Goal: Task Accomplishment & Management: Use online tool/utility

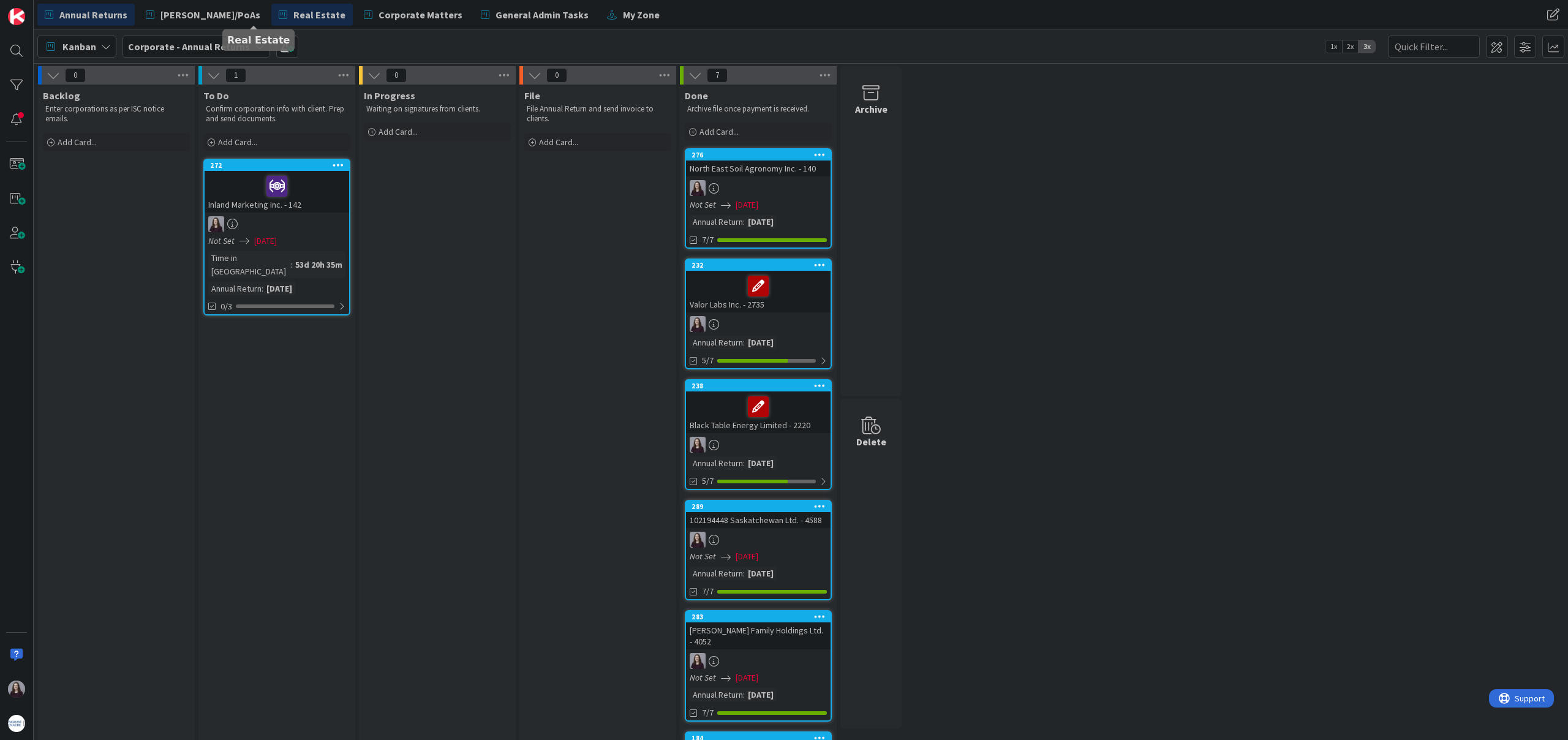
click at [293, 14] on span "Real Estate" at bounding box center [318, 15] width 52 height 15
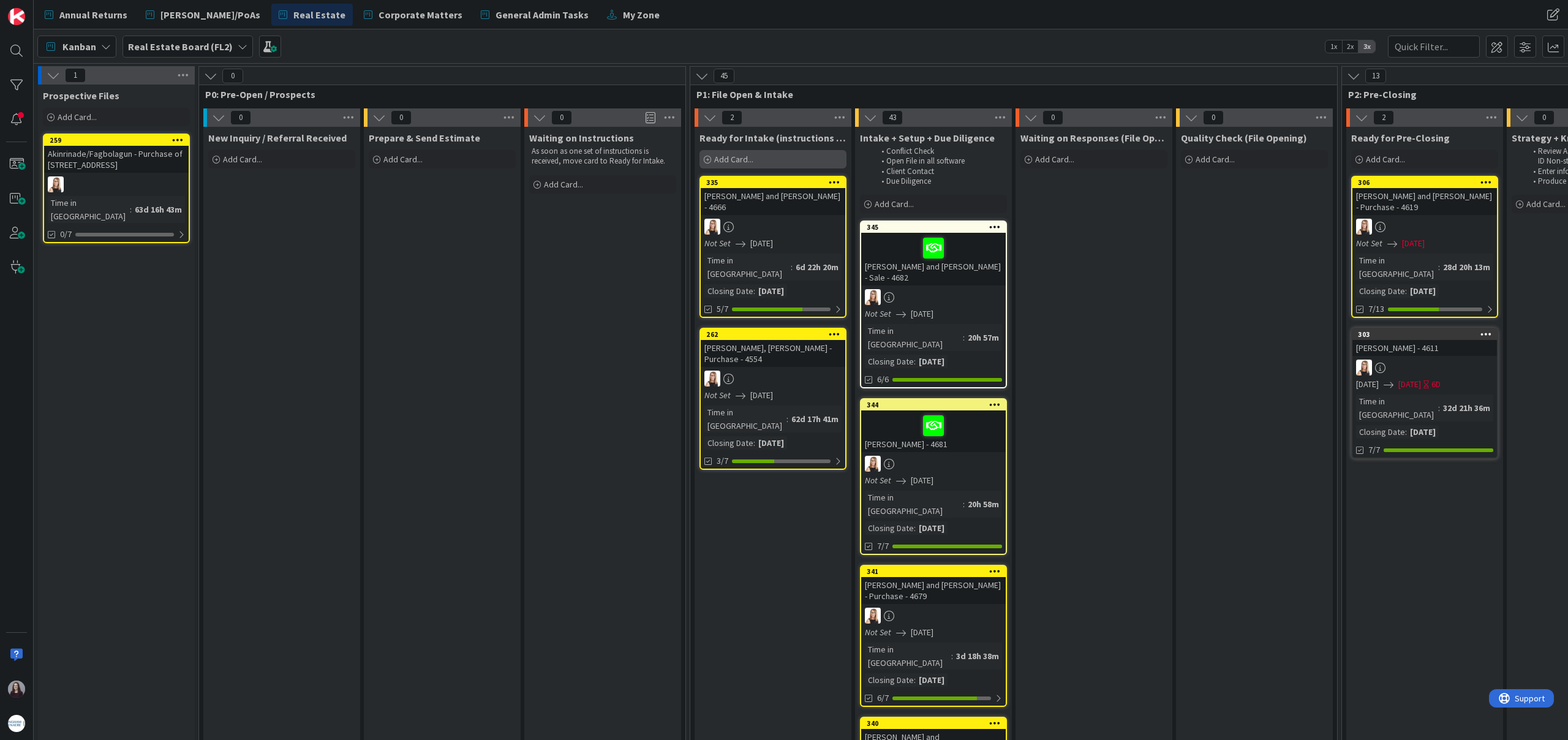
click at [740, 158] on span "Add Card..." at bounding box center [733, 159] width 39 height 11
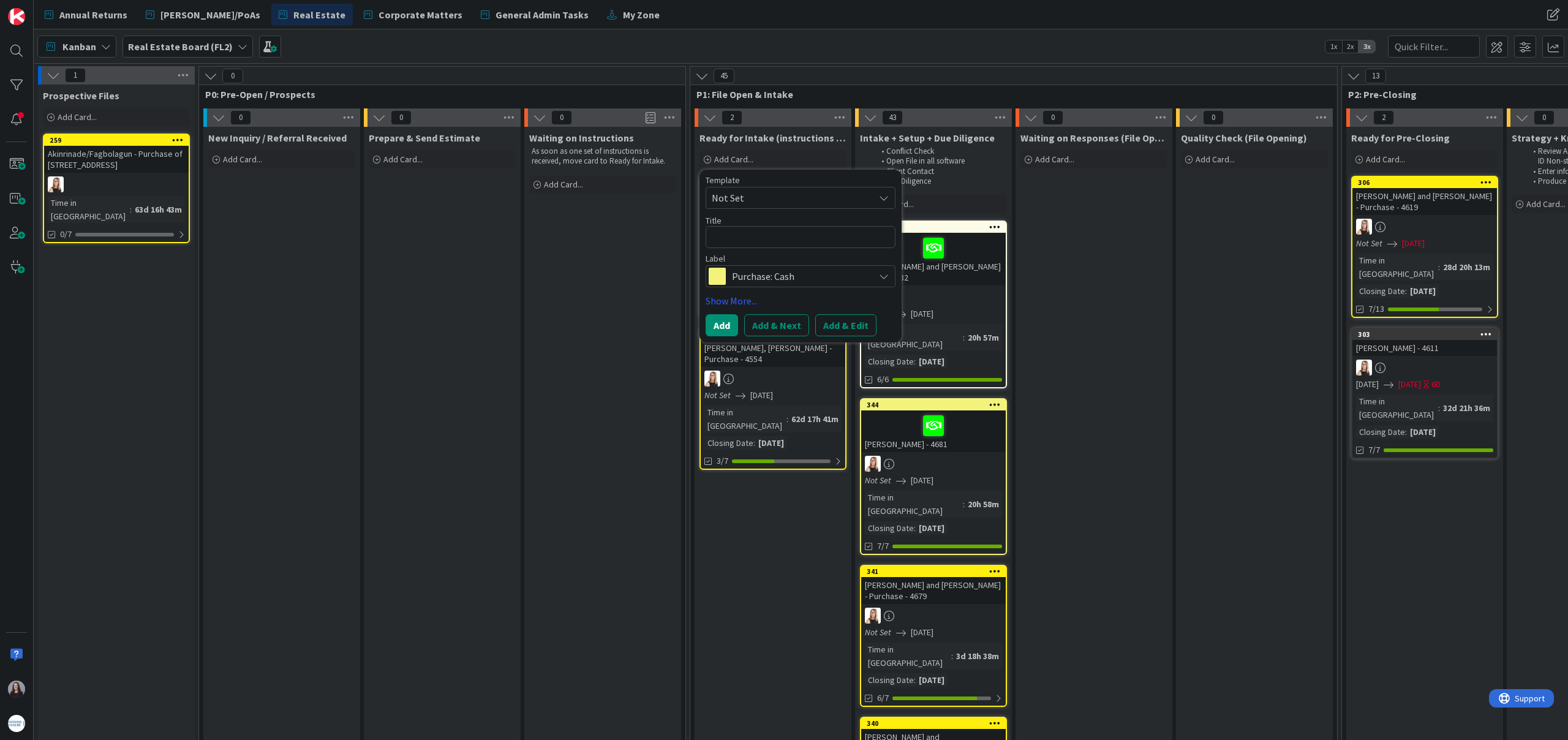
click at [770, 197] on span "Not Set" at bounding box center [789, 198] width 153 height 16
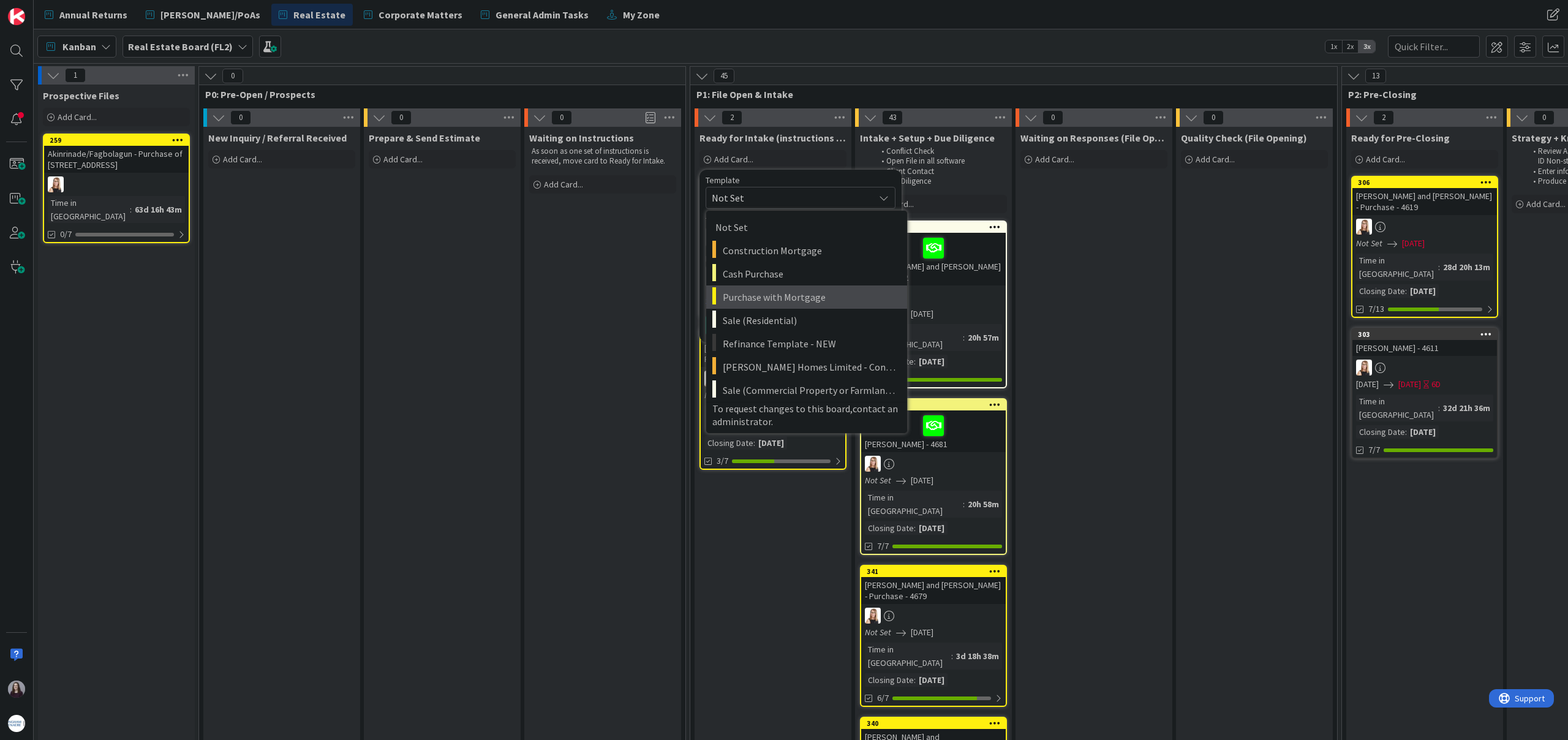
click at [795, 298] on span "Purchase with Mortgage" at bounding box center [810, 297] width 175 height 16
type textarea "x"
type textarea "Purchase with Mortgage"
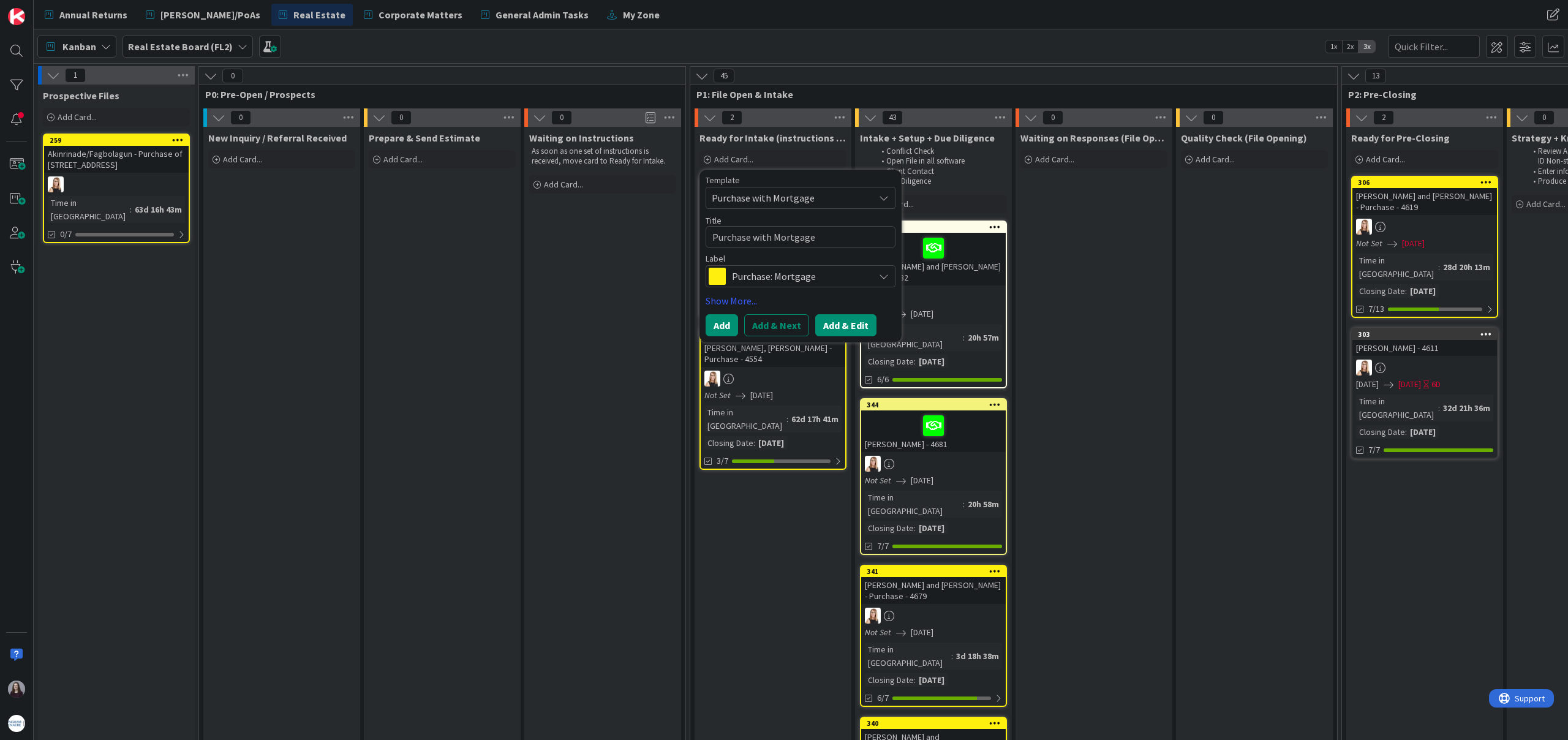
click at [848, 321] on button "Add & Edit" at bounding box center [847, 325] width 62 height 22
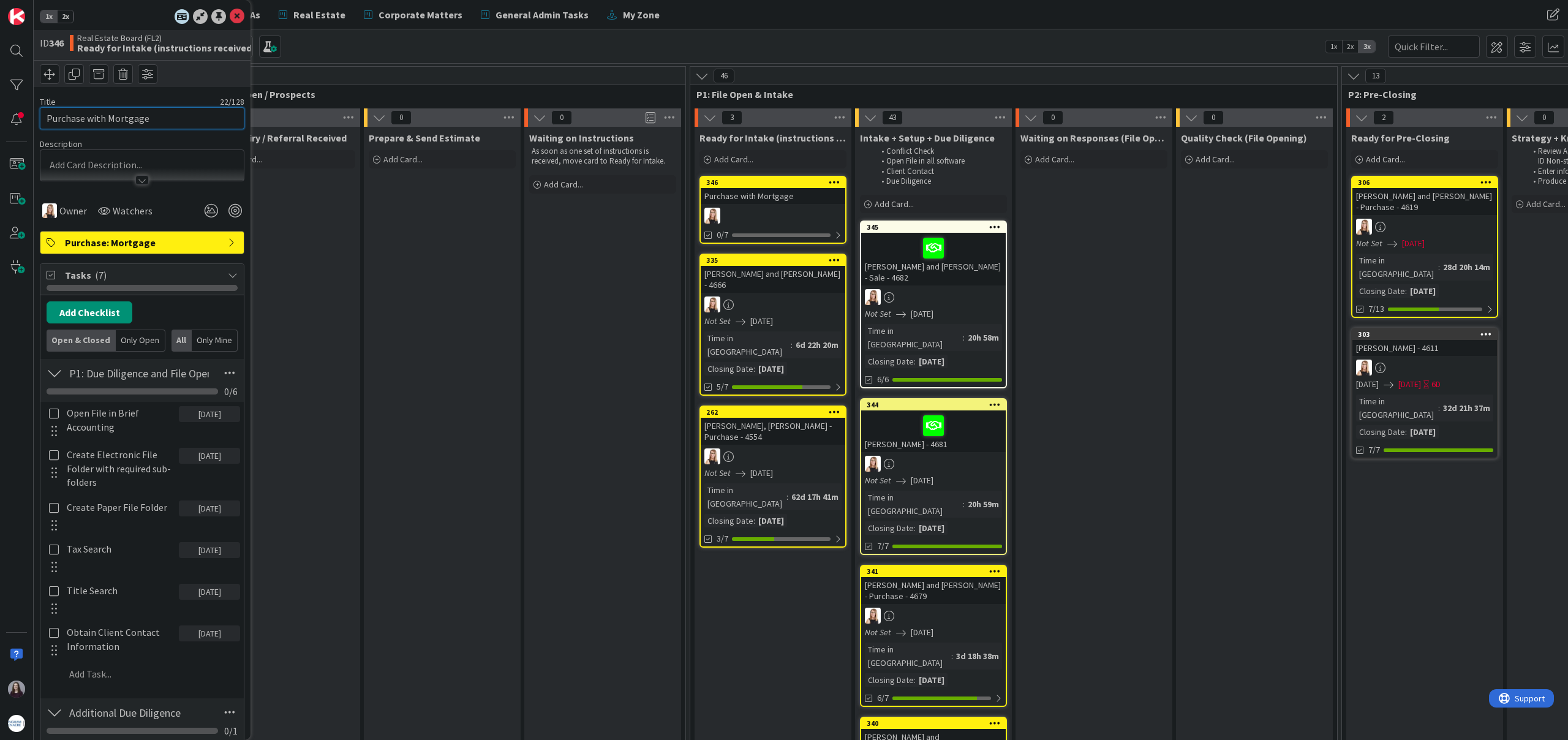
drag, startPoint x: 103, startPoint y: 122, endPoint x: 144, endPoint y: 120, distance: 41.0
click at [5, 118] on div "1x 2x ID 346 Real Estate Board (FL2) Ready for Intake (instructions received) T…" at bounding box center [16, 370] width 34 height 740
type input "[PERSON_NAME] and [PERSON_NAME]"
click at [95, 168] on div at bounding box center [142, 174] width 203 height 13
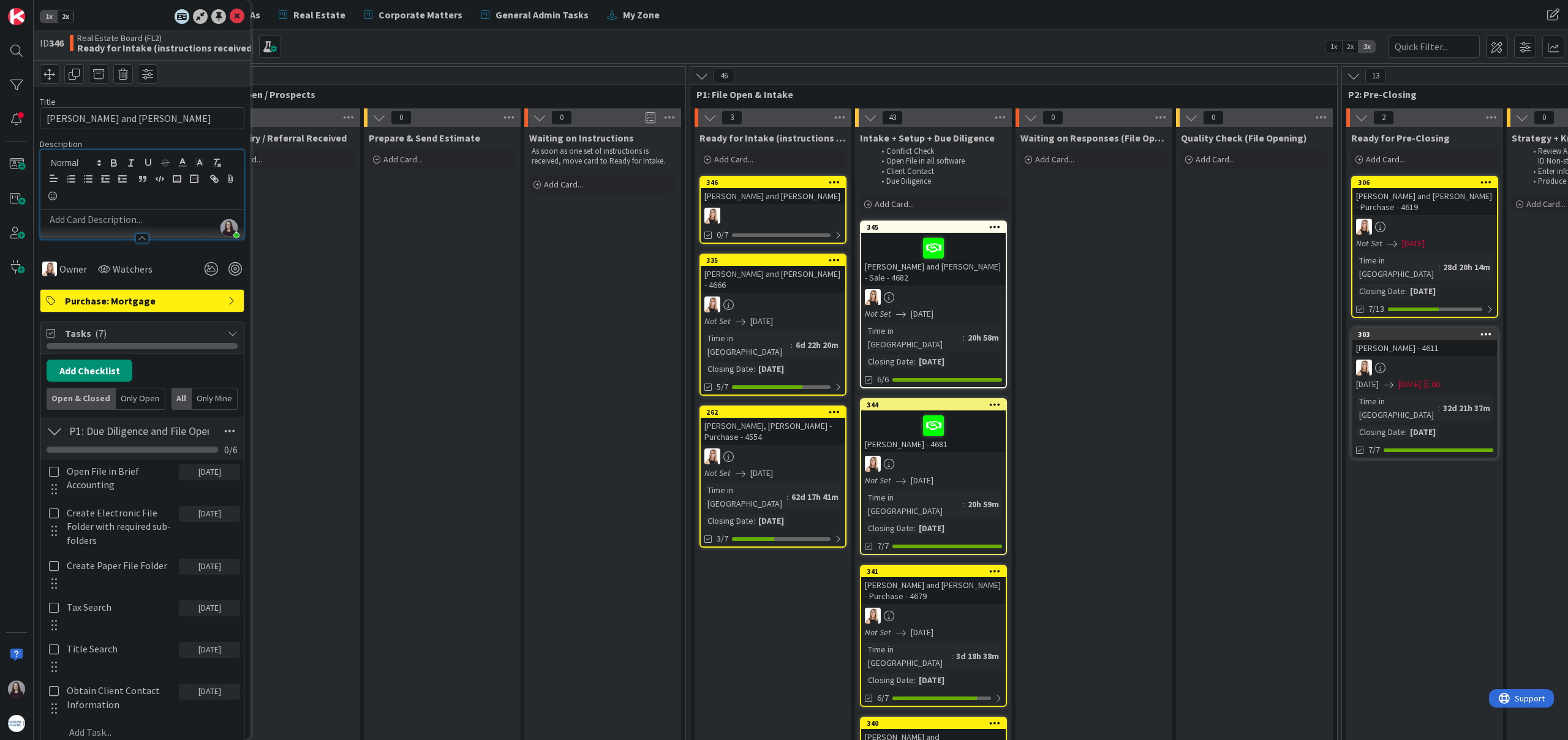
click at [109, 222] on p at bounding box center [142, 219] width 191 height 15
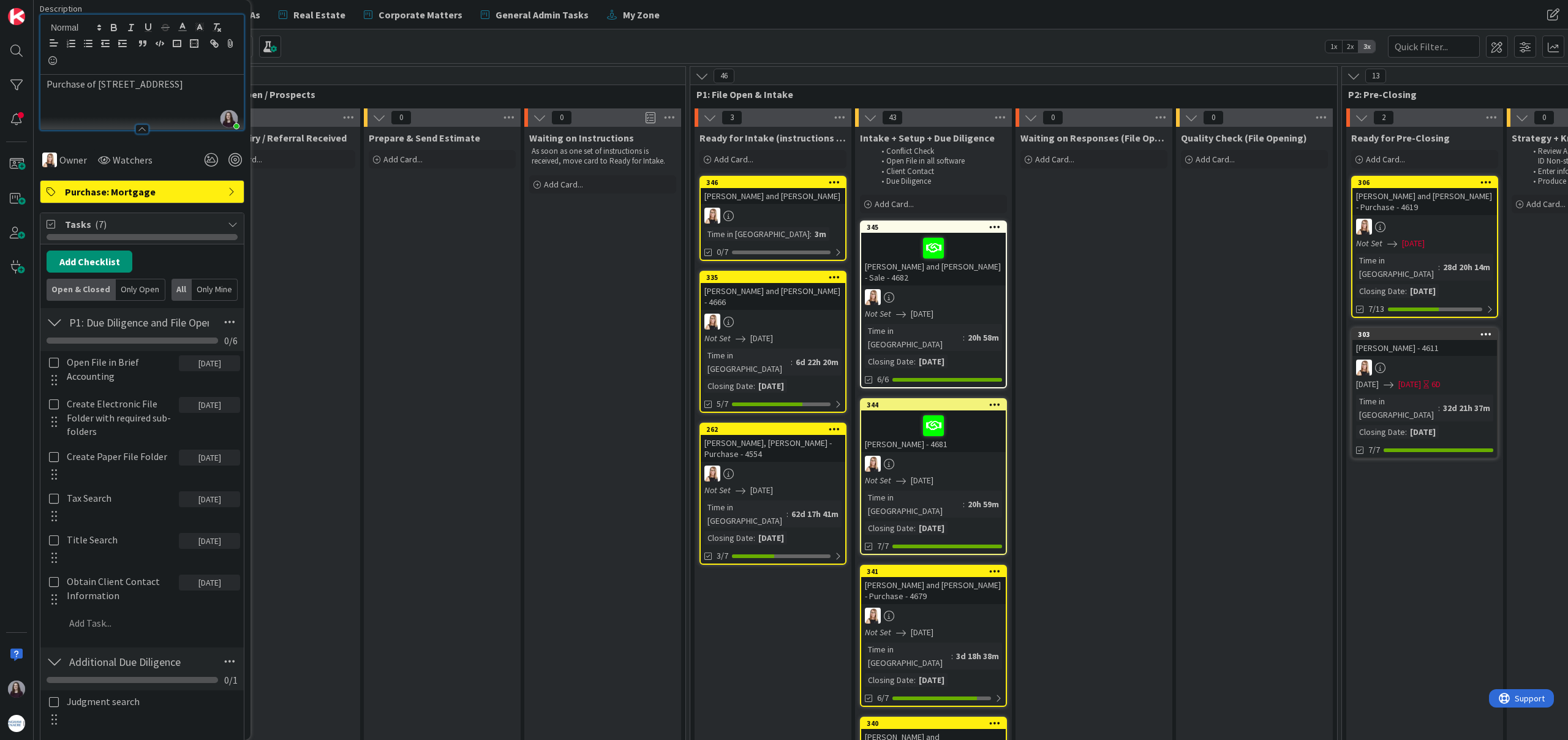
scroll to position [139, 0]
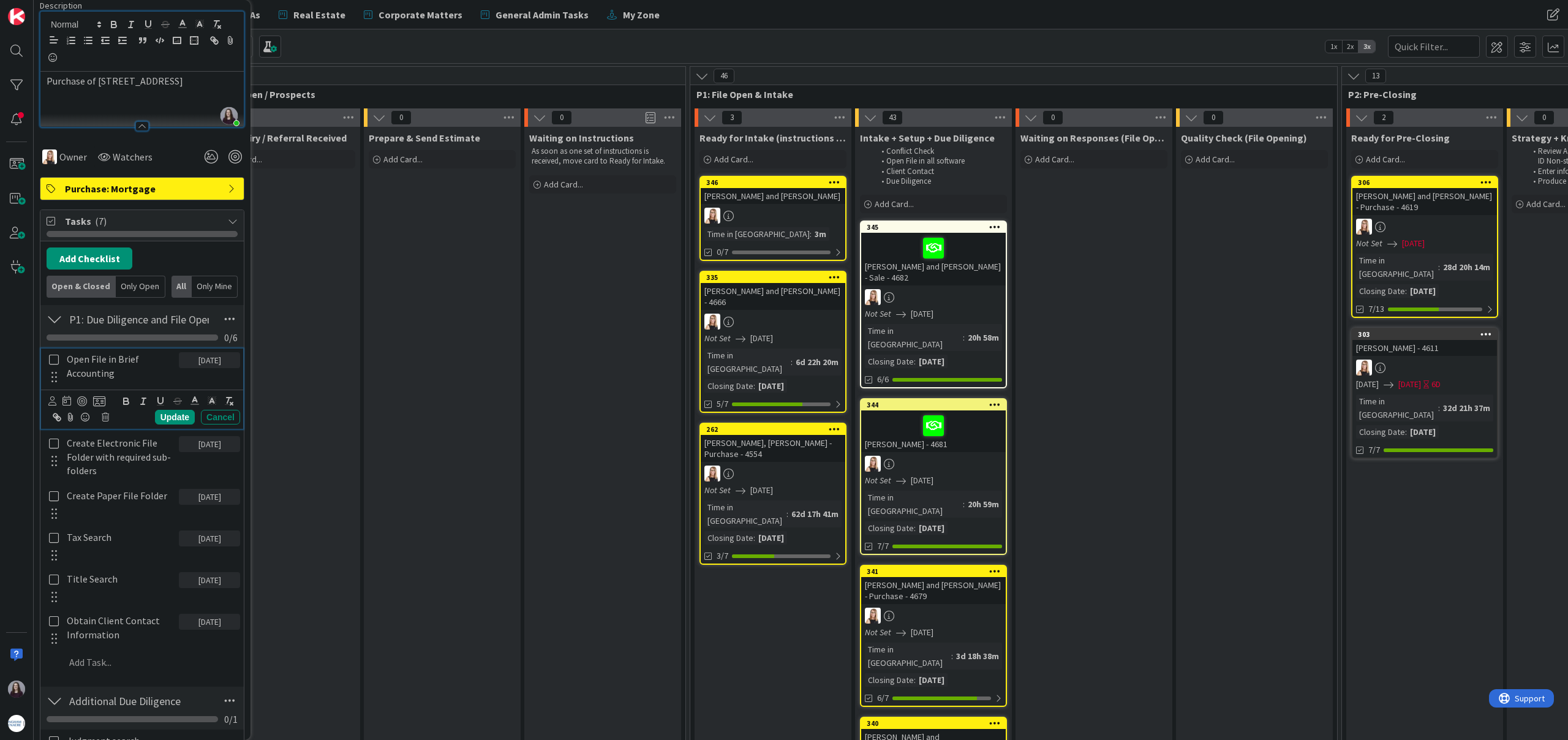
click at [55, 359] on icon at bounding box center [54, 359] width 15 height 11
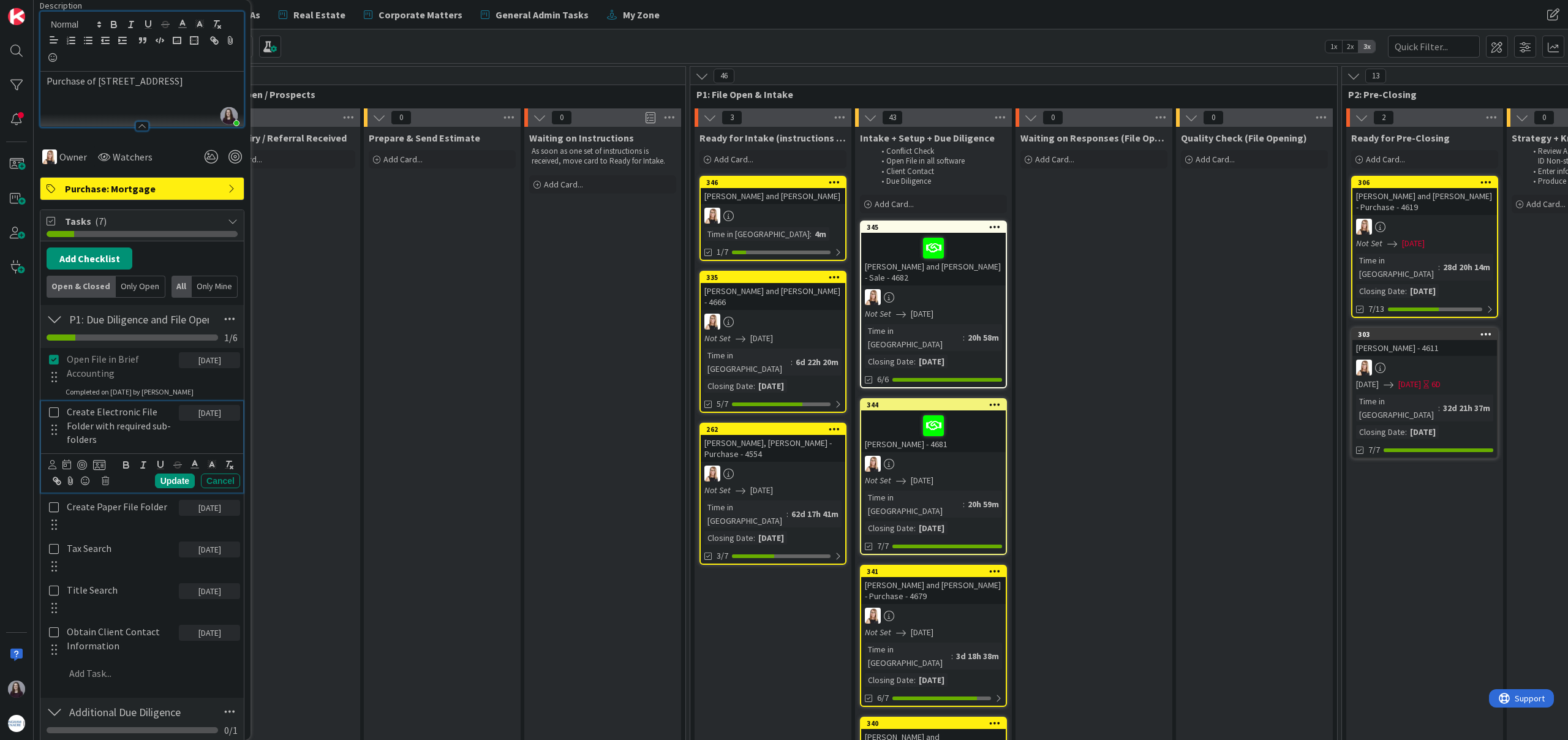
click at [54, 414] on icon at bounding box center [54, 412] width 15 height 11
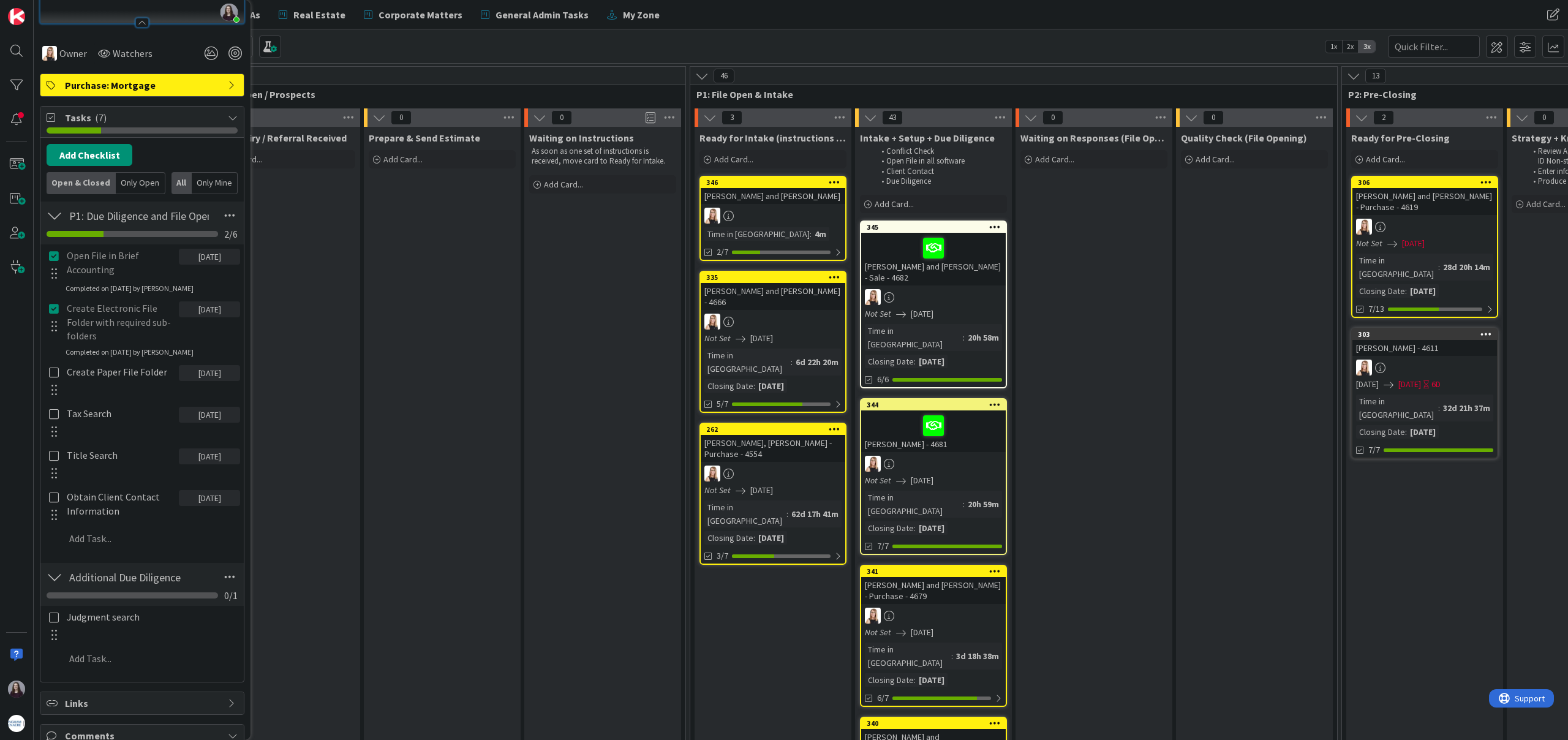
scroll to position [255, 0]
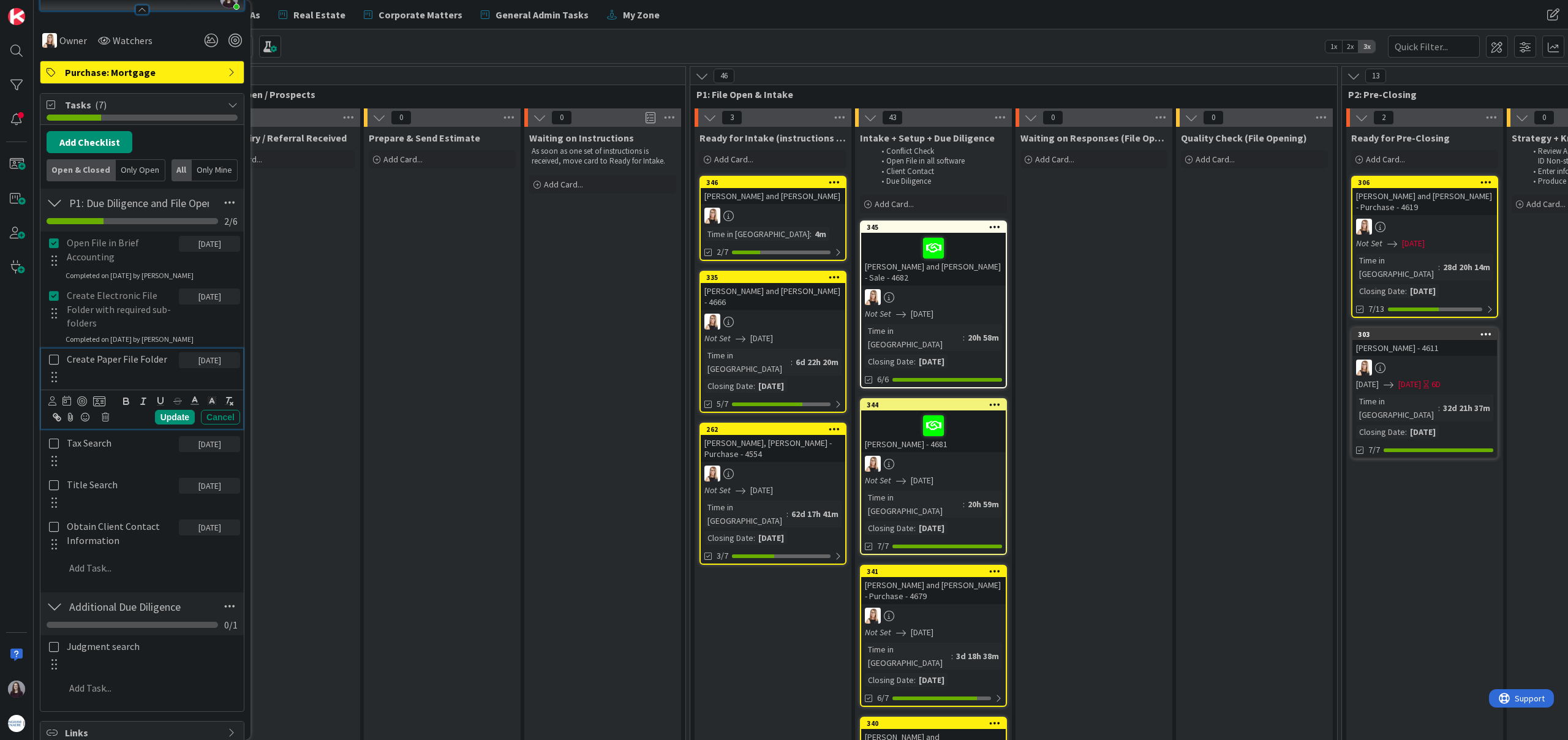
click at [57, 362] on icon at bounding box center [54, 359] width 15 height 11
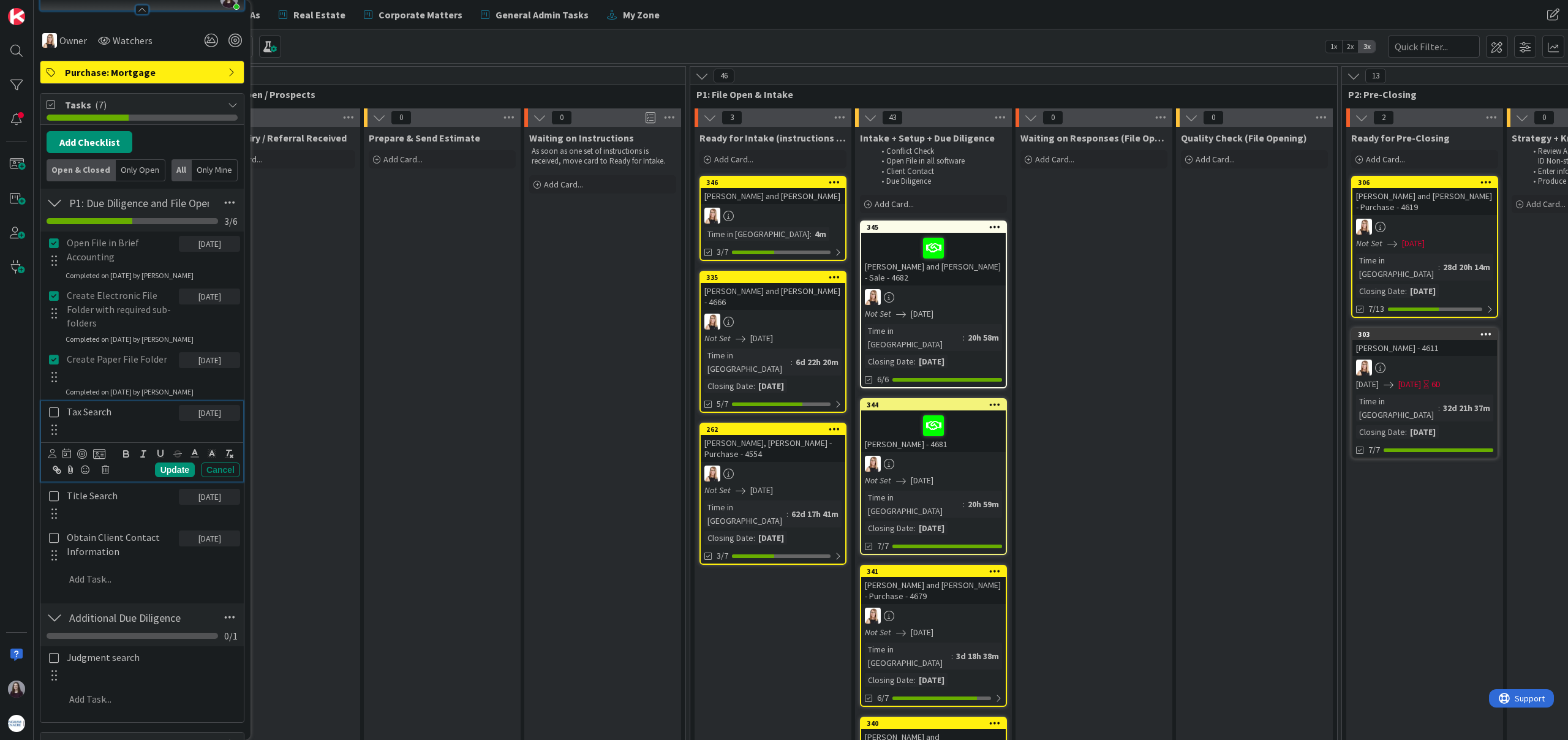
click at [54, 415] on icon at bounding box center [54, 412] width 15 height 11
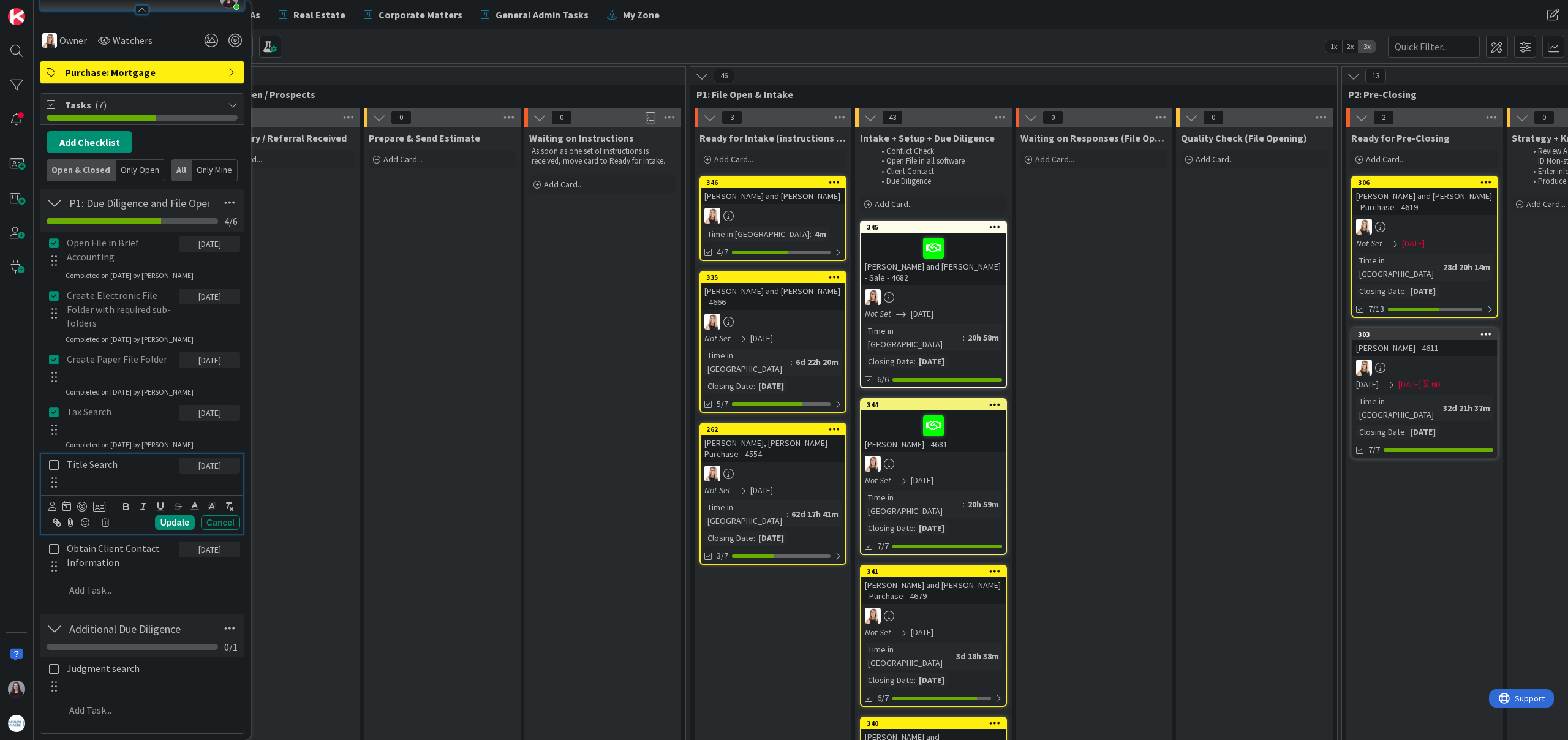
click at [52, 465] on icon at bounding box center [54, 464] width 15 height 11
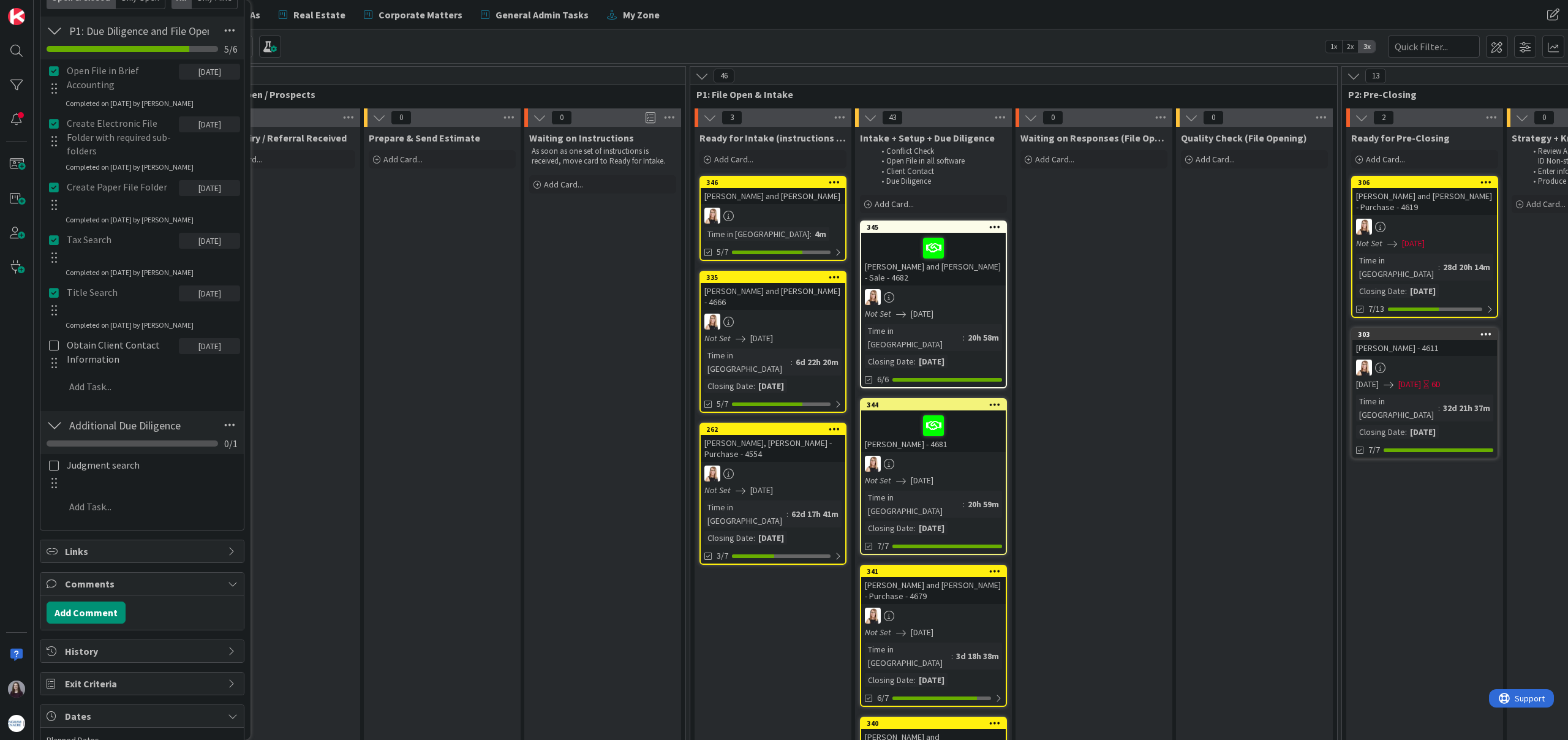
scroll to position [431, 0]
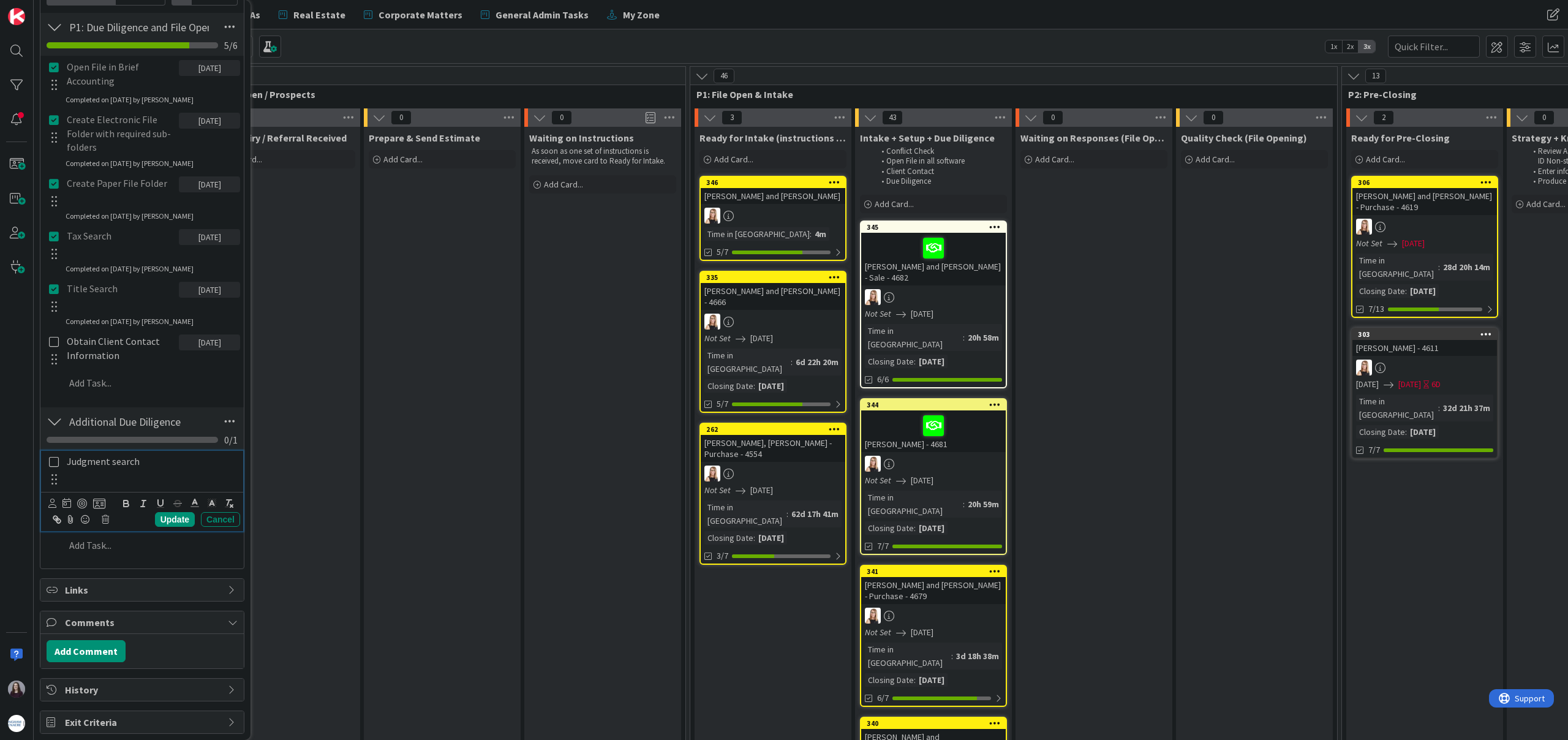
click at [51, 457] on icon at bounding box center [54, 462] width 15 height 11
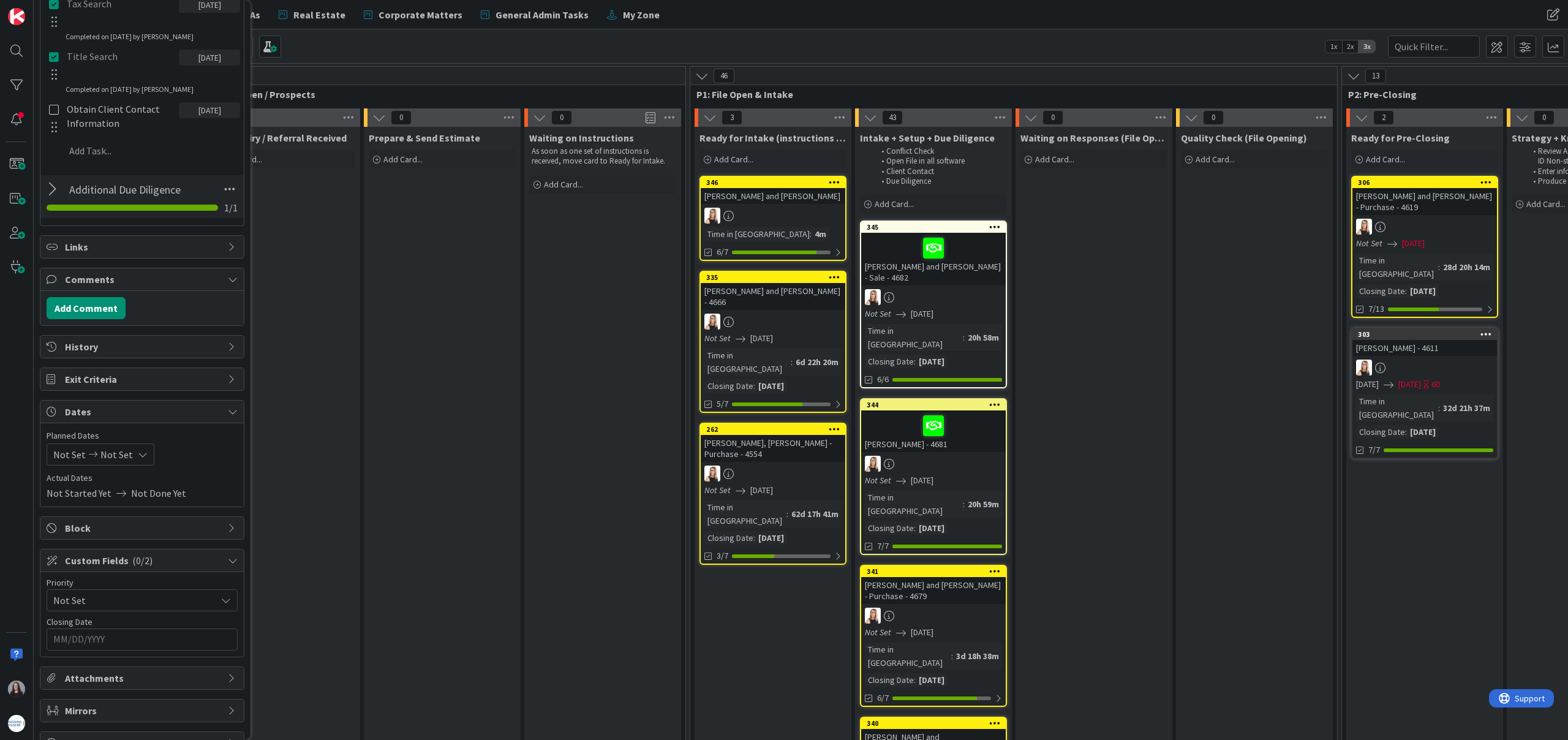
scroll to position [676, 0]
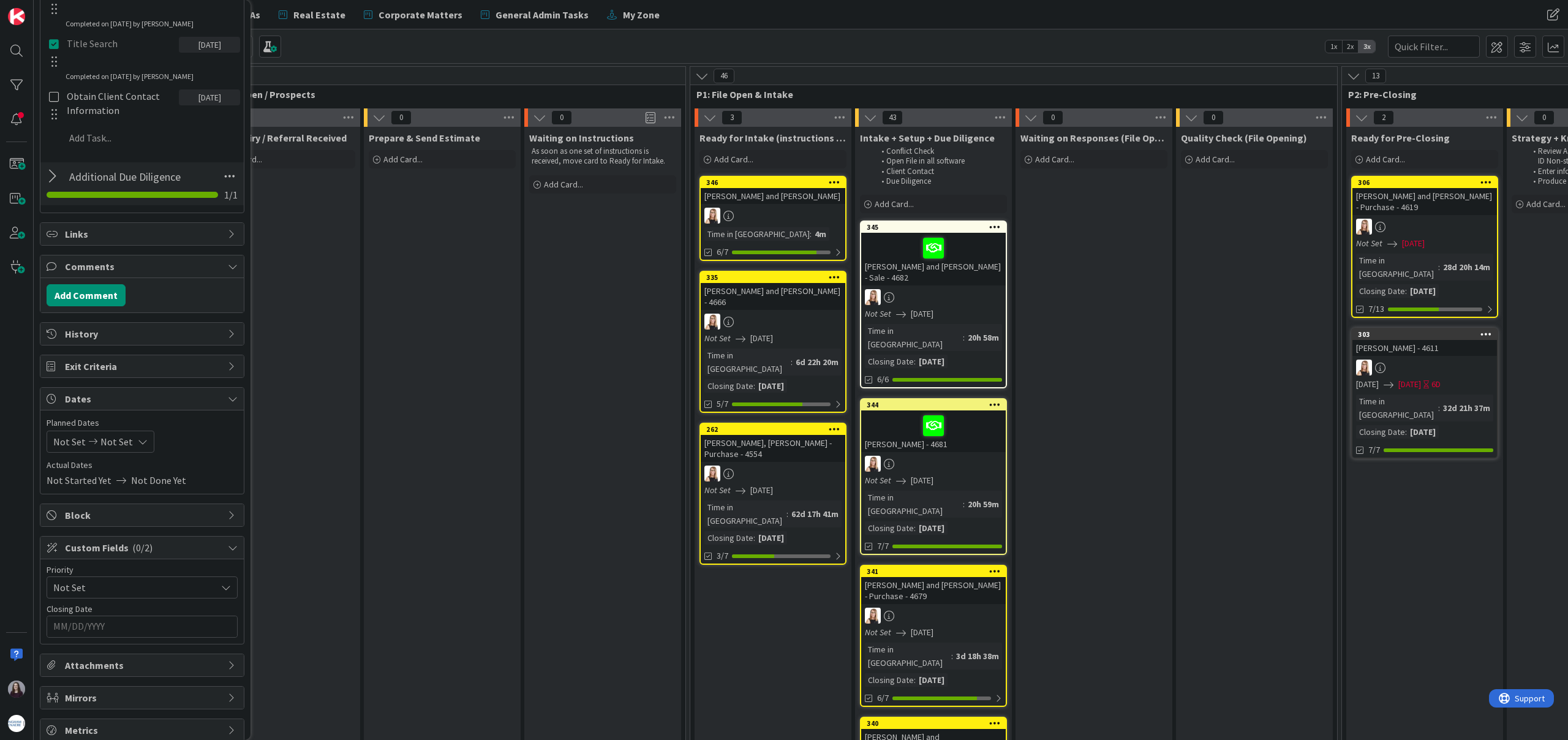
click at [138, 443] on icon at bounding box center [142, 441] width 10 height 10
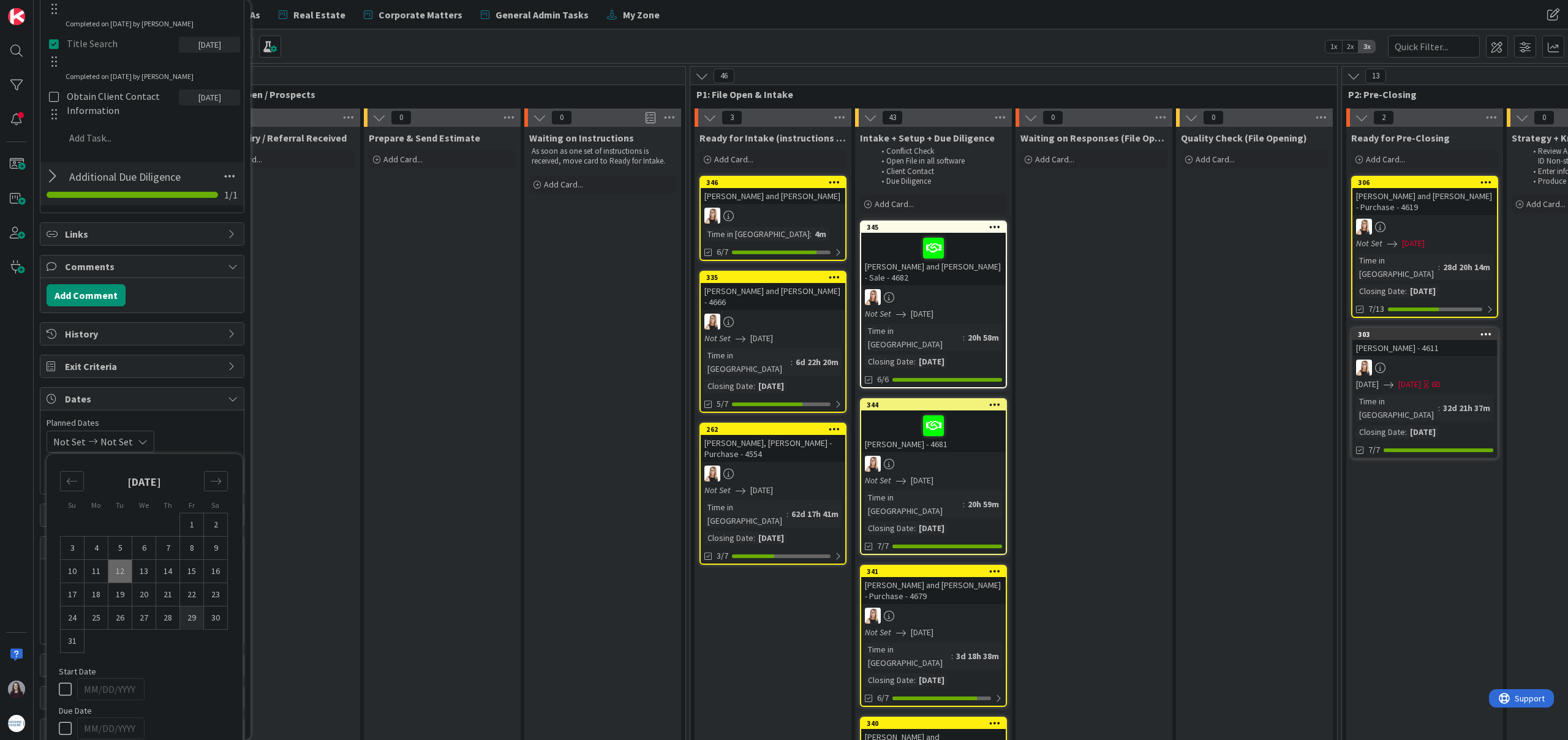
click at [191, 622] on td "29" at bounding box center [192, 618] width 24 height 24
type input "[DATE]"
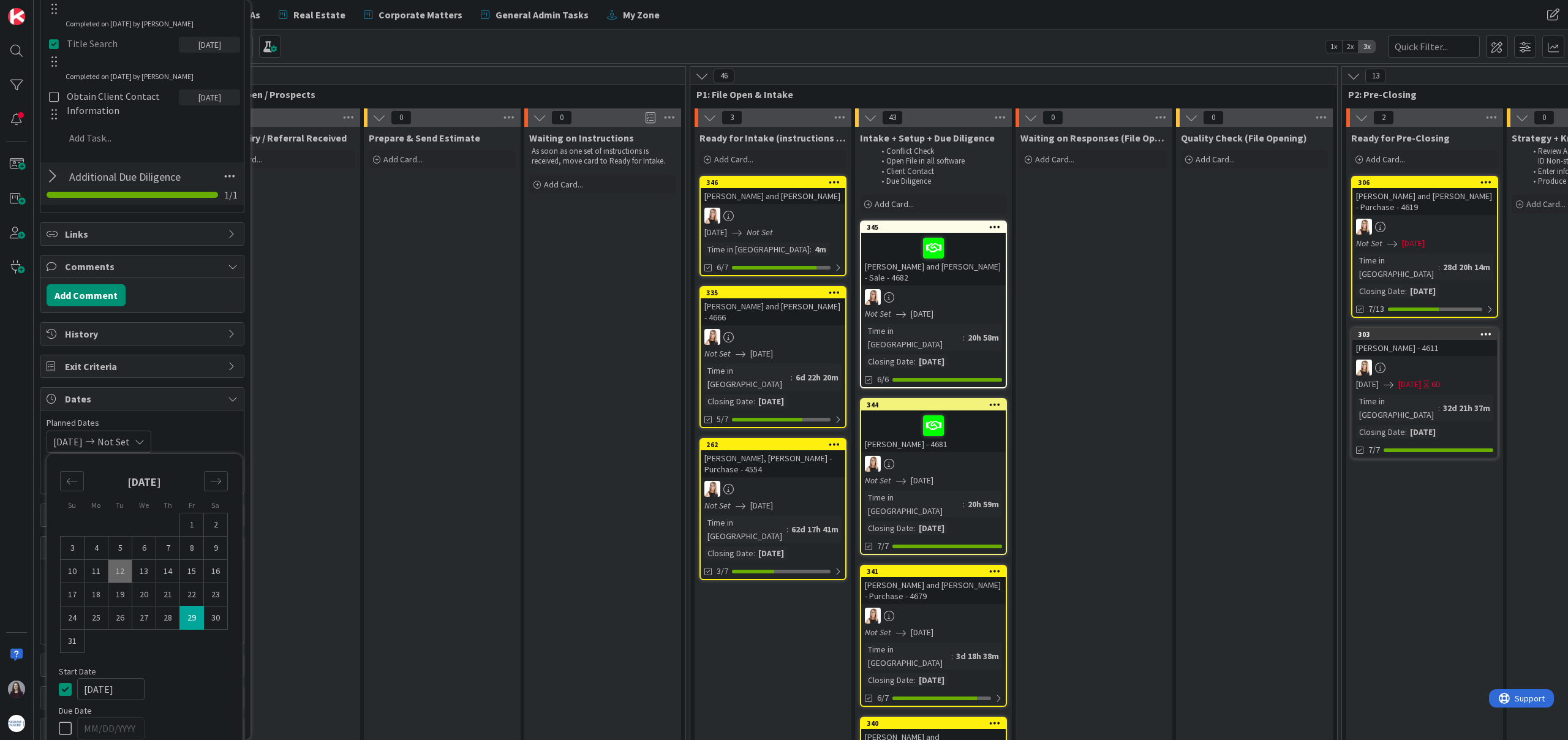
click at [67, 688] on icon at bounding box center [68, 688] width 18 height 15
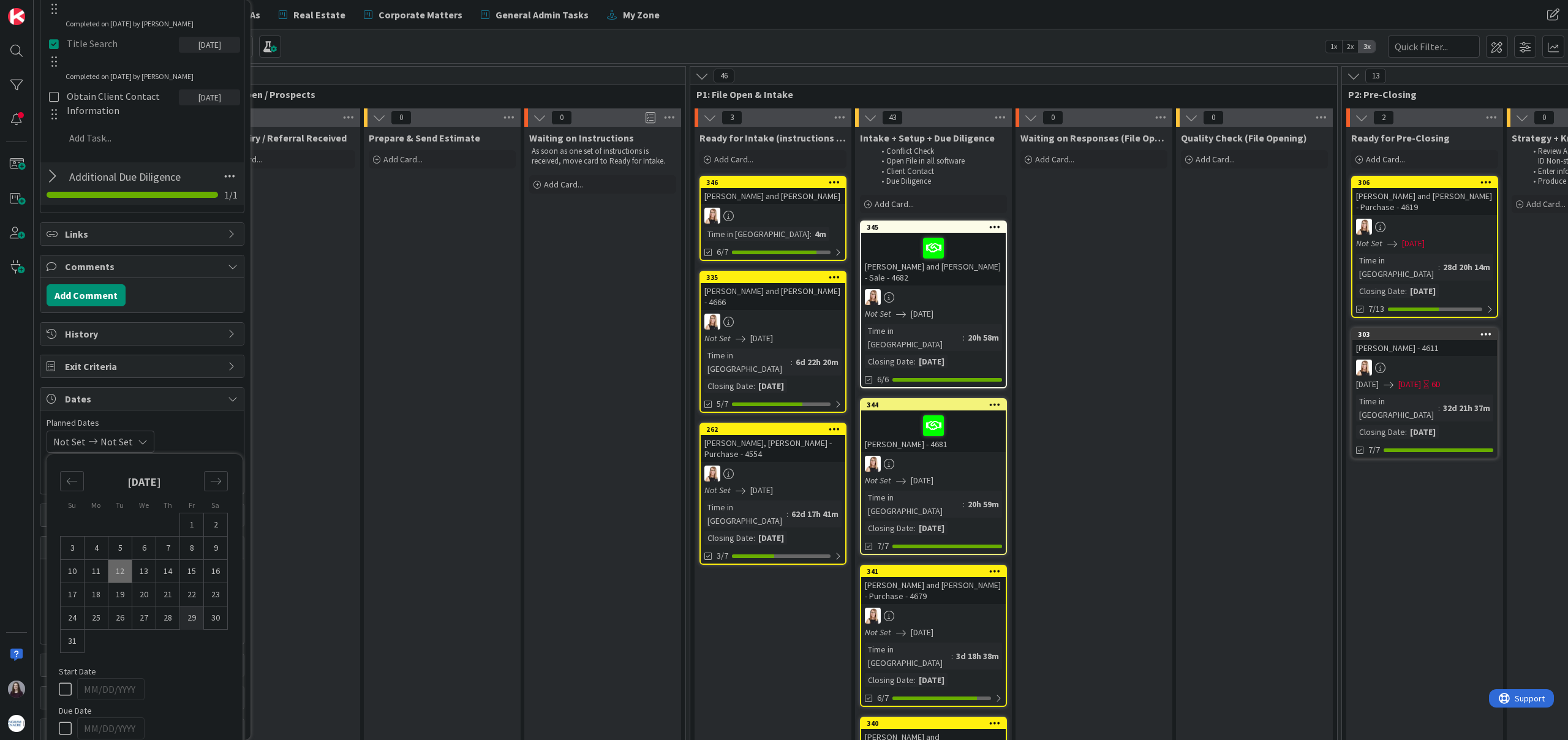
click at [191, 620] on td "29" at bounding box center [192, 618] width 24 height 24
type input "[DATE]"
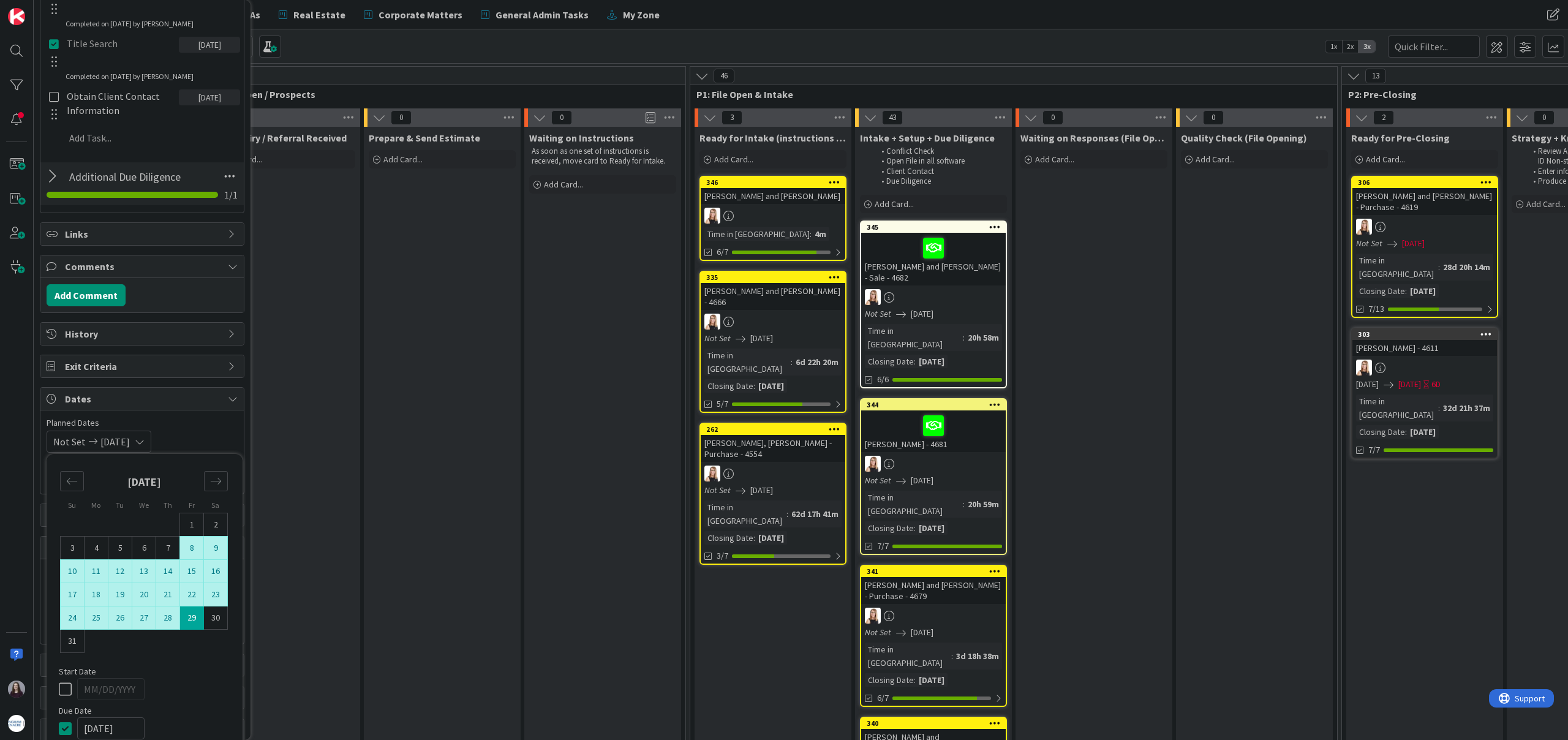
scroll to position [687, 0]
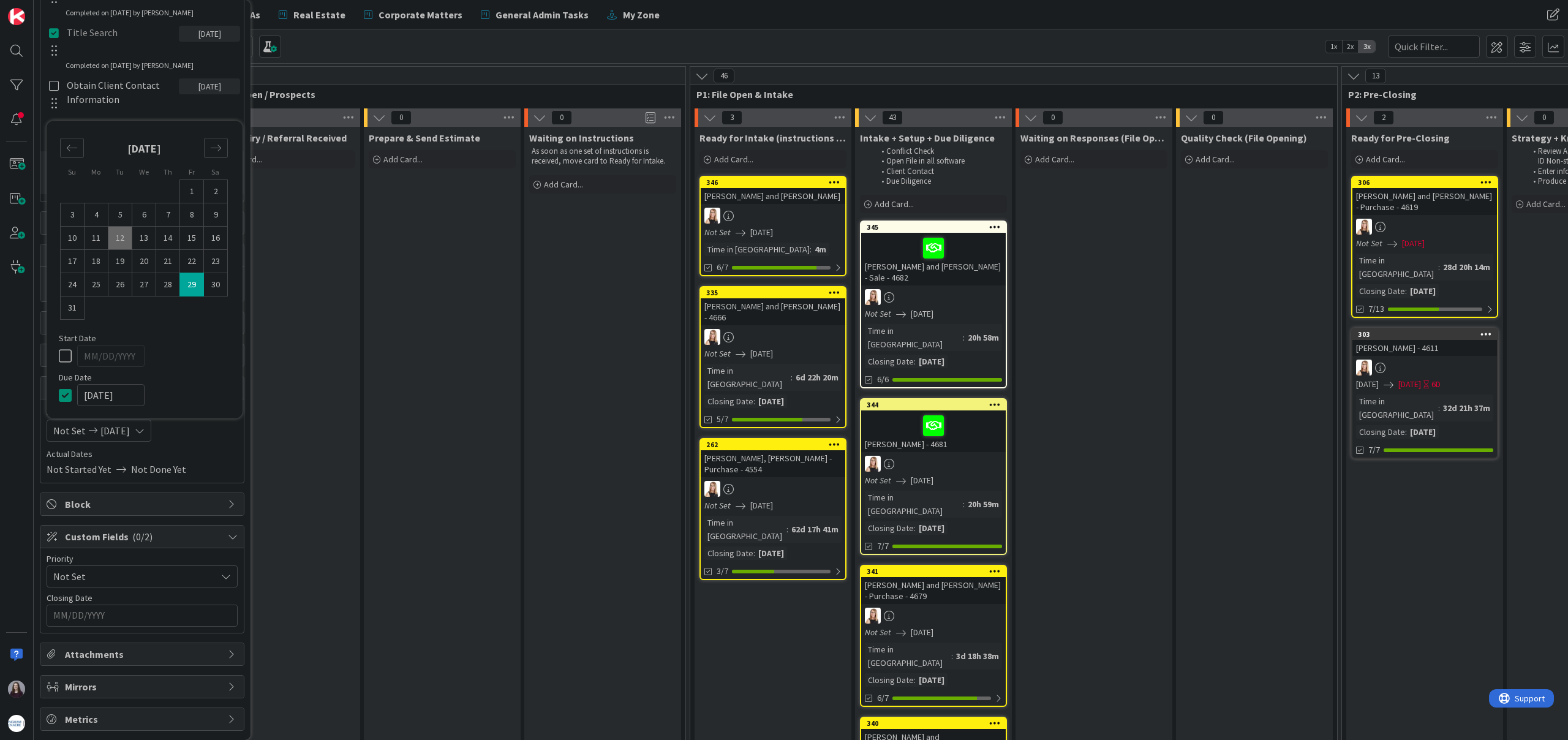
click at [192, 371] on div "Su Mo Tu We Th Fr Sa [DATE] 1 2 3 4 5 6 7 8 9 10 11 12 13 14 15 16 17 18 19 20 …" at bounding box center [144, 269] width 184 height 286
click at [201, 457] on span "Actual Dates" at bounding box center [142, 454] width 191 height 13
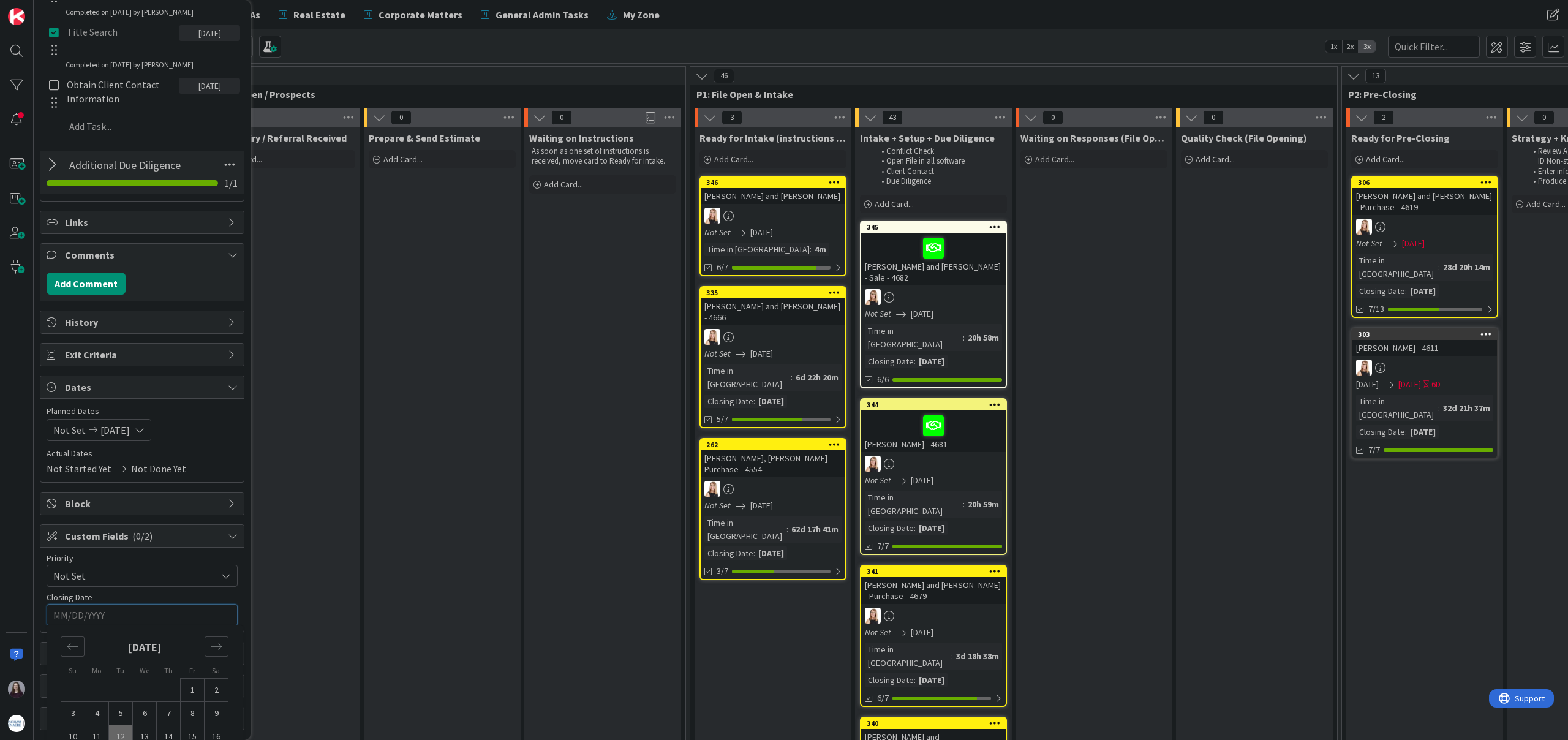
click at [169, 623] on input "MM/DD/YYYY" at bounding box center [142, 614] width 178 height 21
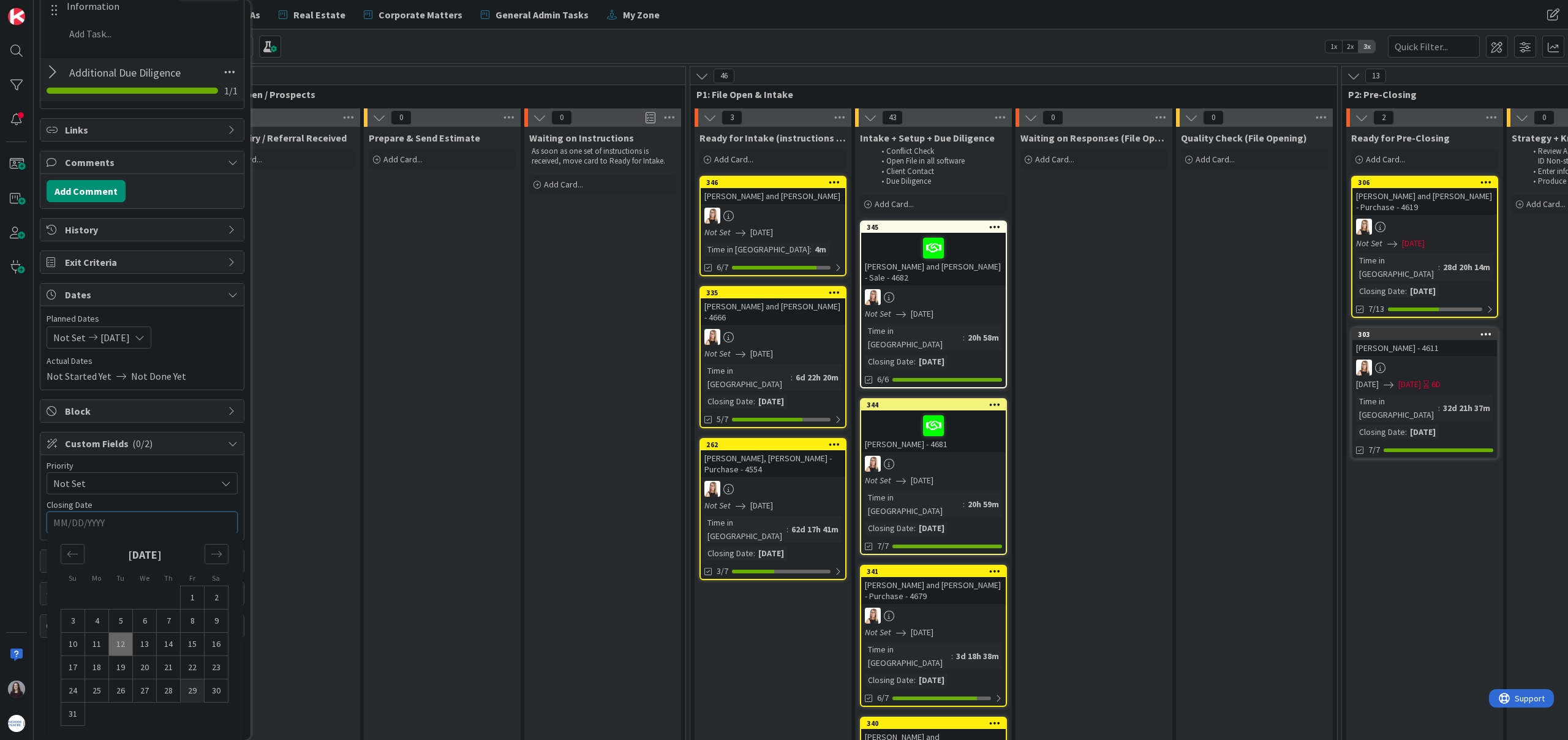
click at [194, 691] on td "29" at bounding box center [192, 691] width 24 height 24
type input "[DATE]"
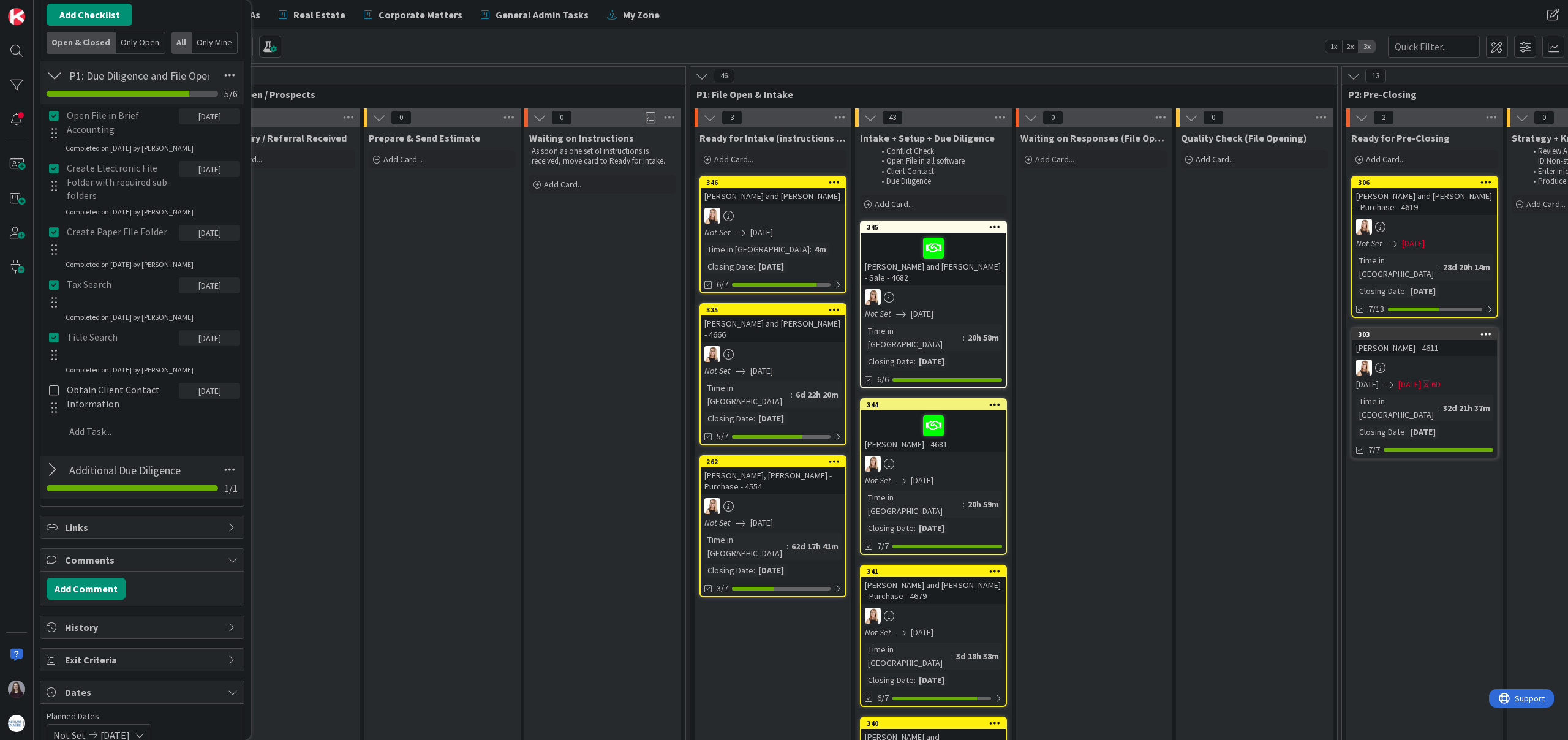
scroll to position [0, 0]
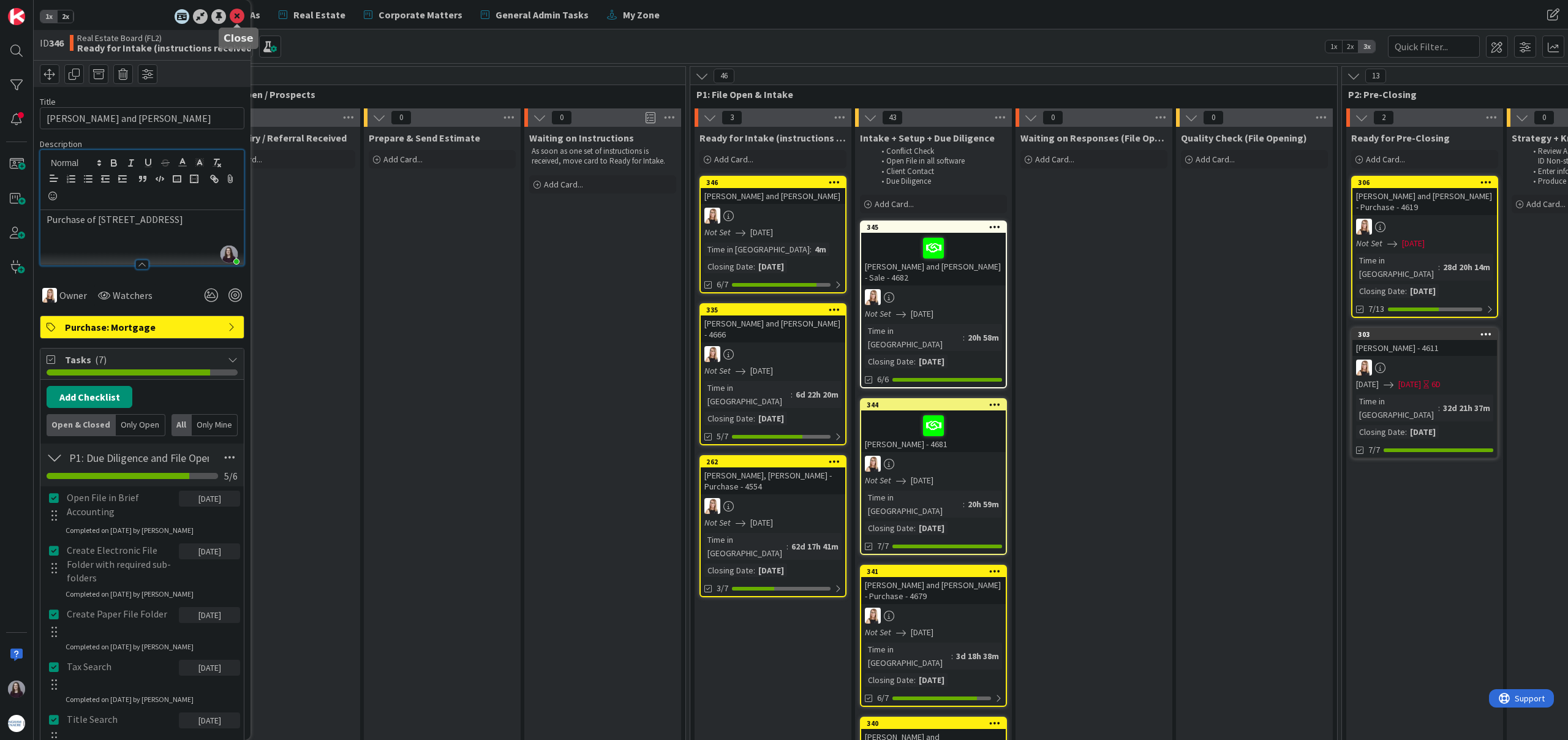
click at [234, 16] on icon at bounding box center [237, 16] width 15 height 15
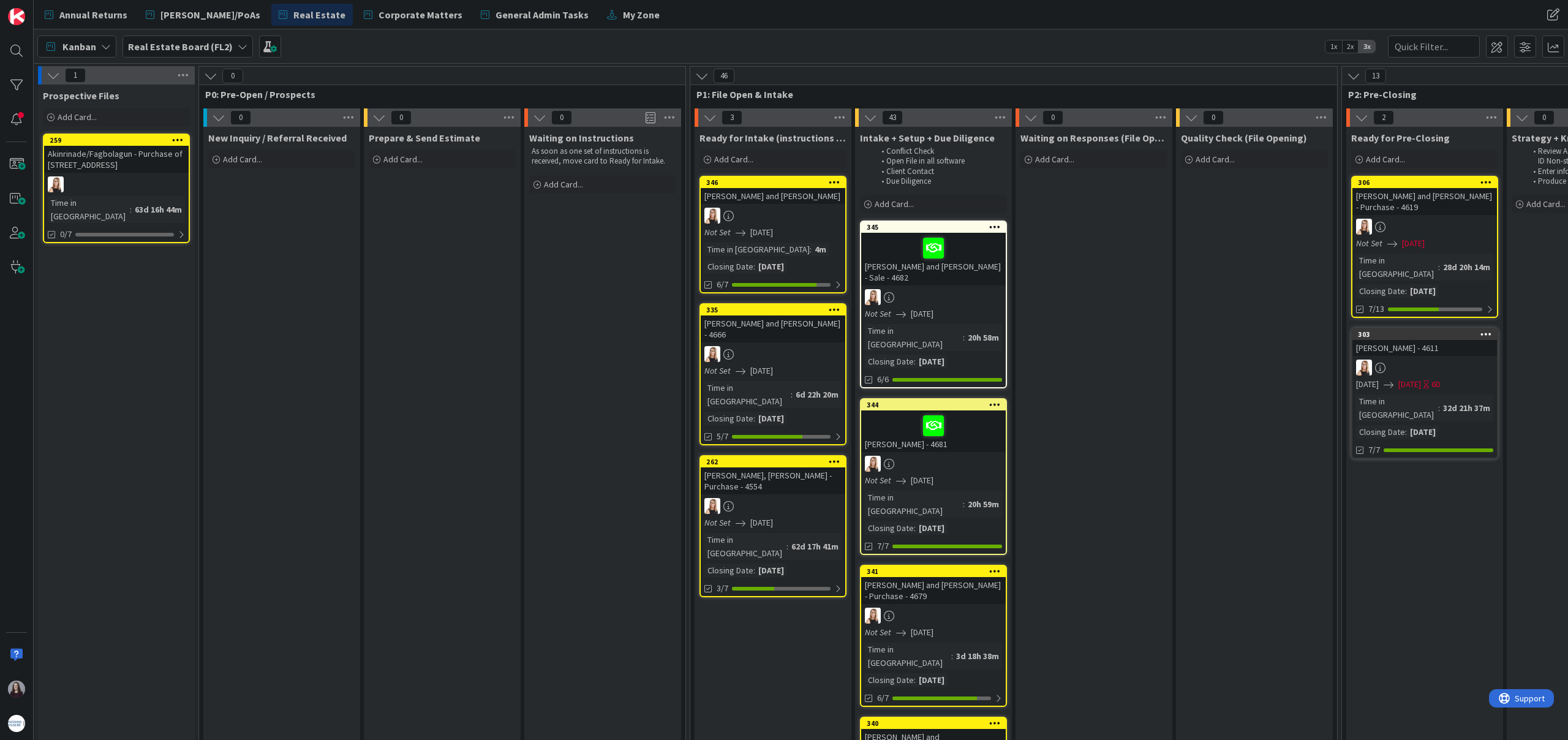
click at [804, 209] on div at bounding box center [772, 216] width 144 height 16
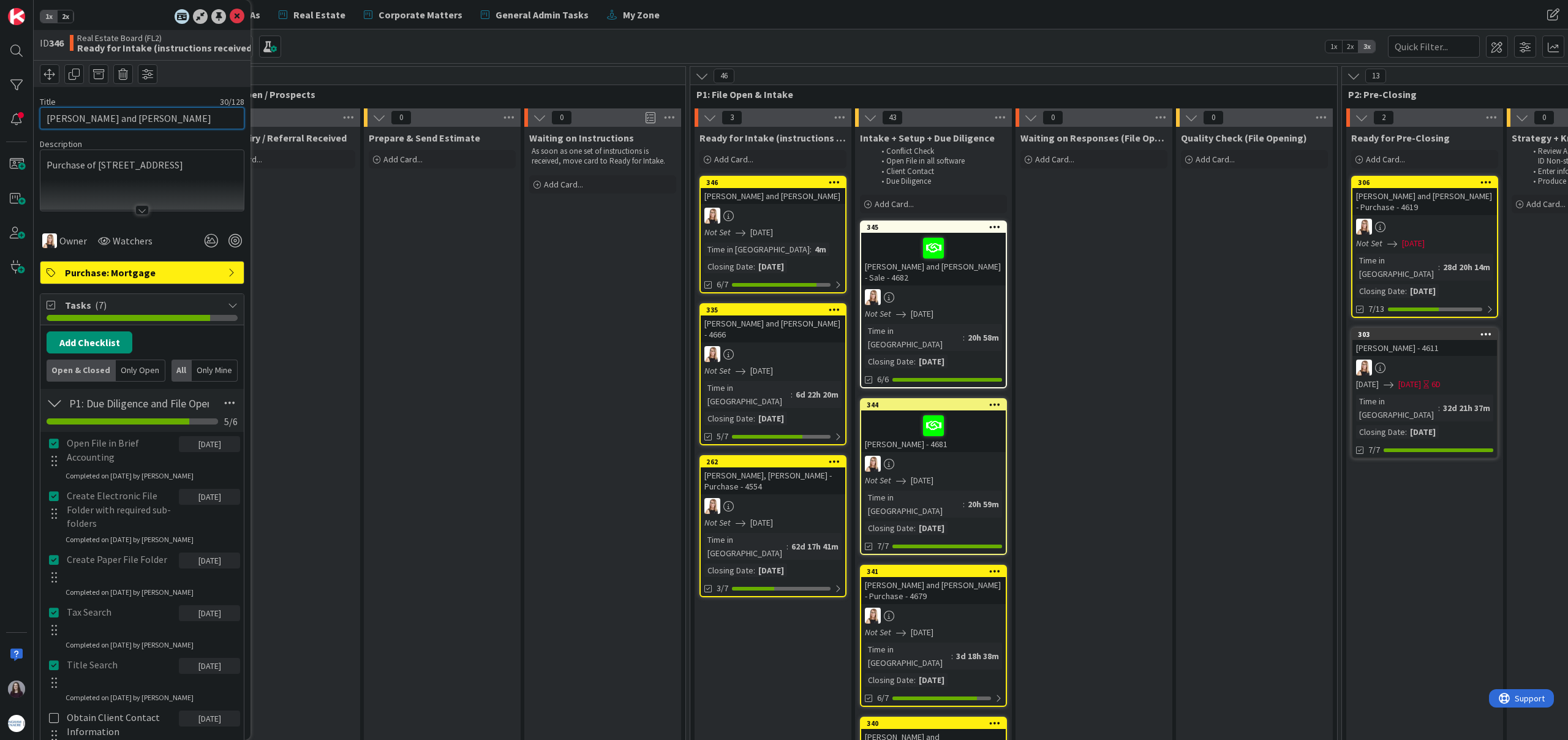
click at [201, 122] on input "[PERSON_NAME] and [PERSON_NAME]" at bounding box center [142, 118] width 205 height 22
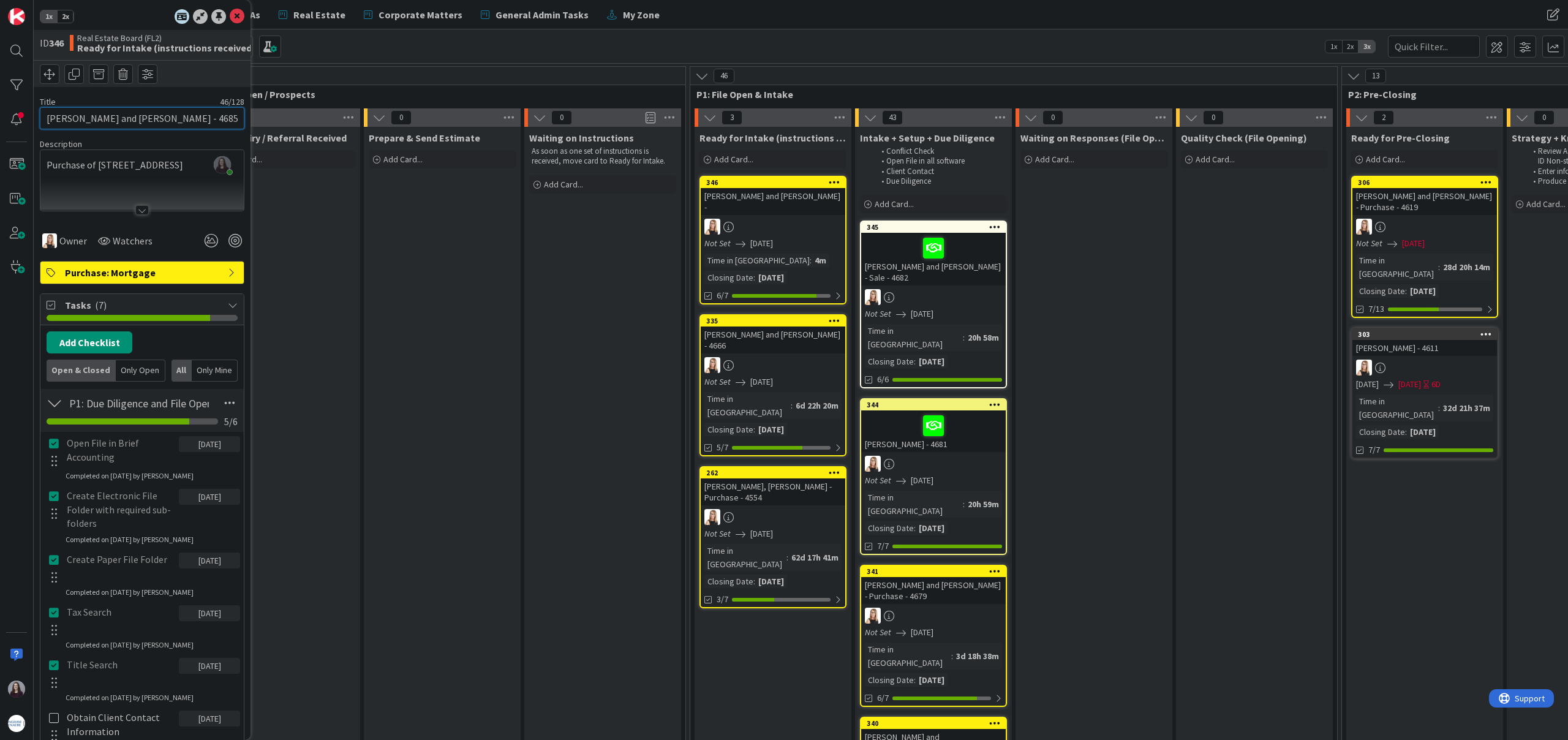
scroll to position [0, 6]
type input "[PERSON_NAME] and [PERSON_NAME] - 4685"
click at [239, 18] on icon at bounding box center [237, 16] width 15 height 15
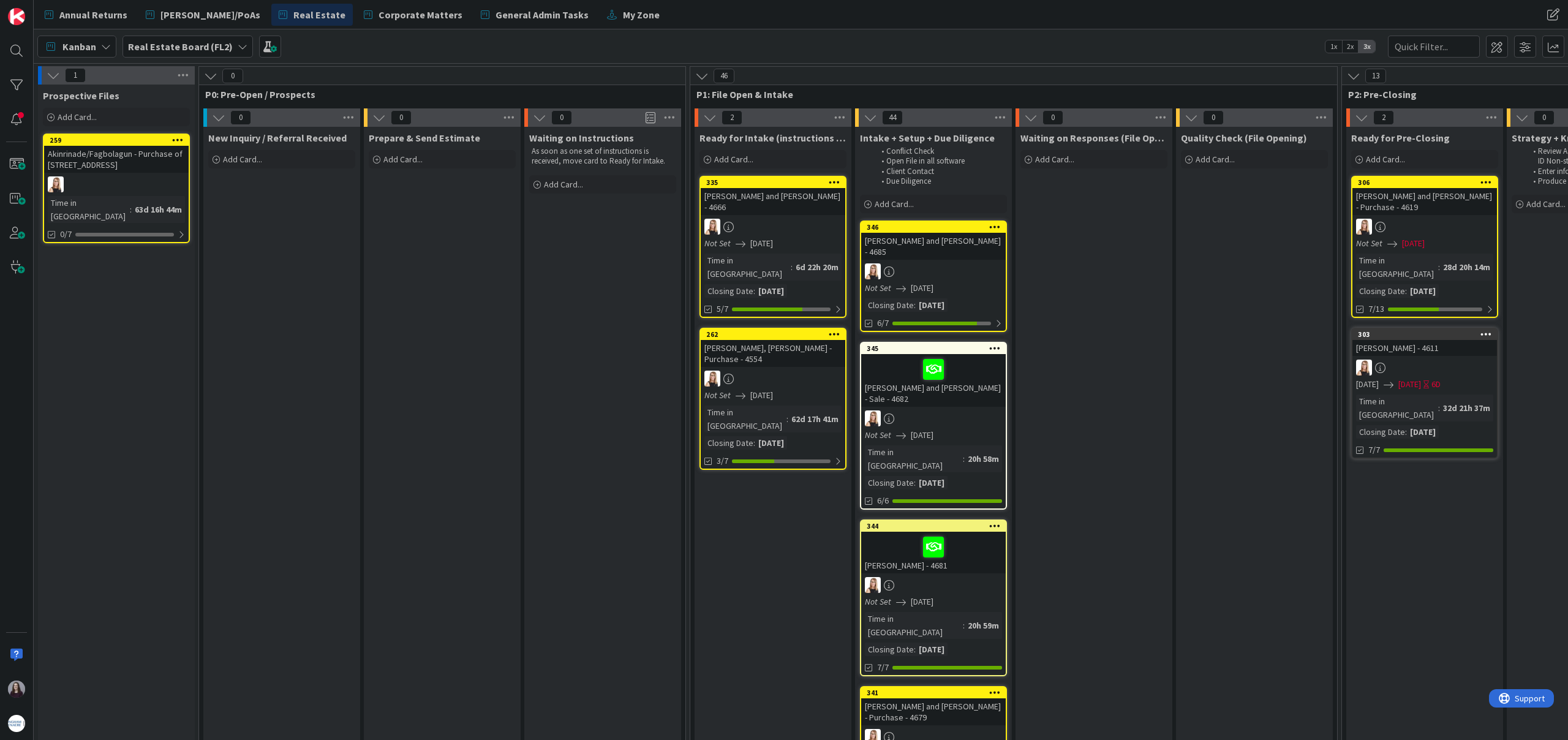
drag, startPoint x: 769, startPoint y: 182, endPoint x: 410, endPoint y: 728, distance: 653.5
click at [730, 163] on span "Add Card..." at bounding box center [733, 159] width 39 height 11
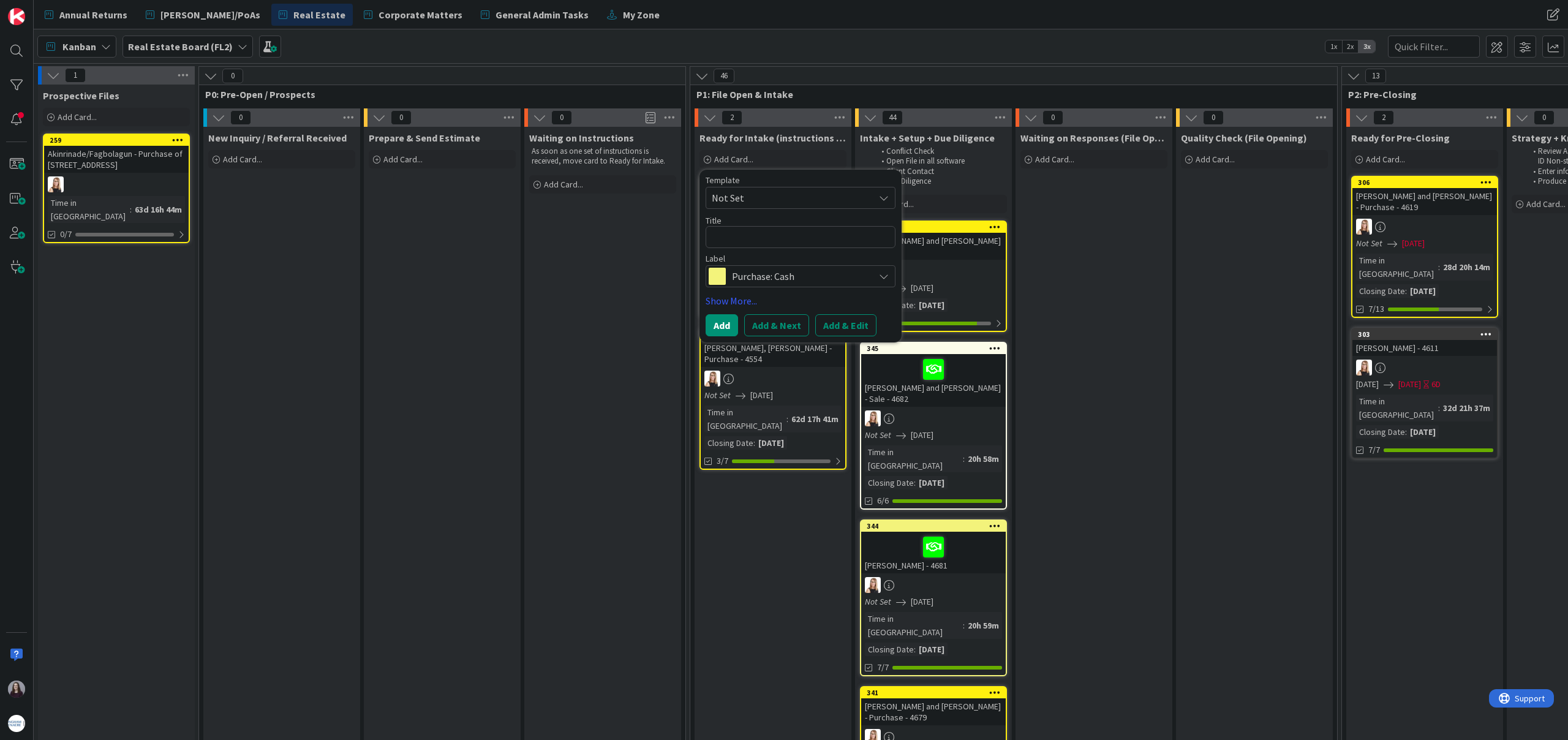
click at [781, 202] on span "Not Set" at bounding box center [789, 198] width 153 height 16
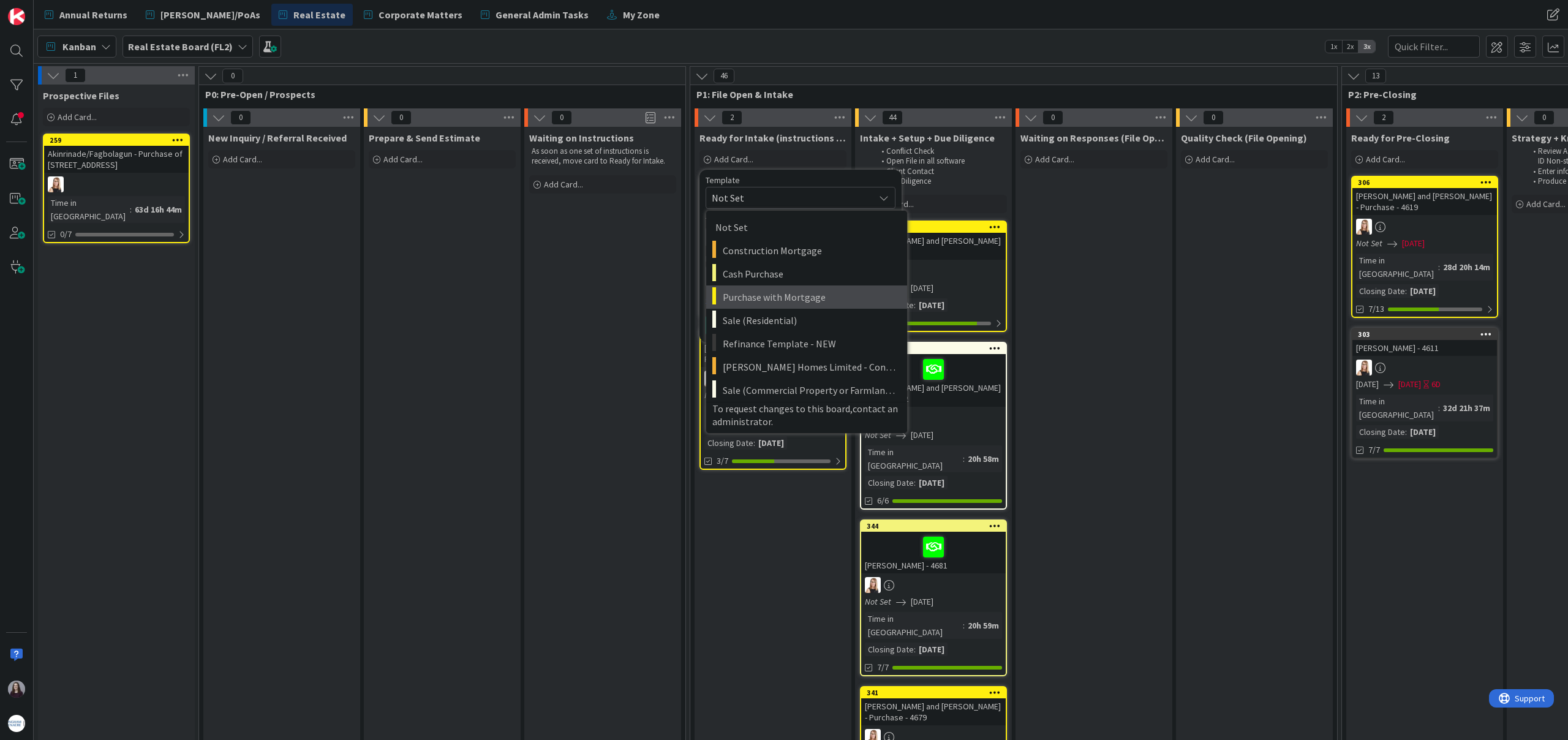
click at [803, 305] on link "Purchase with Mortgage" at bounding box center [806, 297] width 201 height 24
type textarea "x"
type textarea "Purchase with Mortgage"
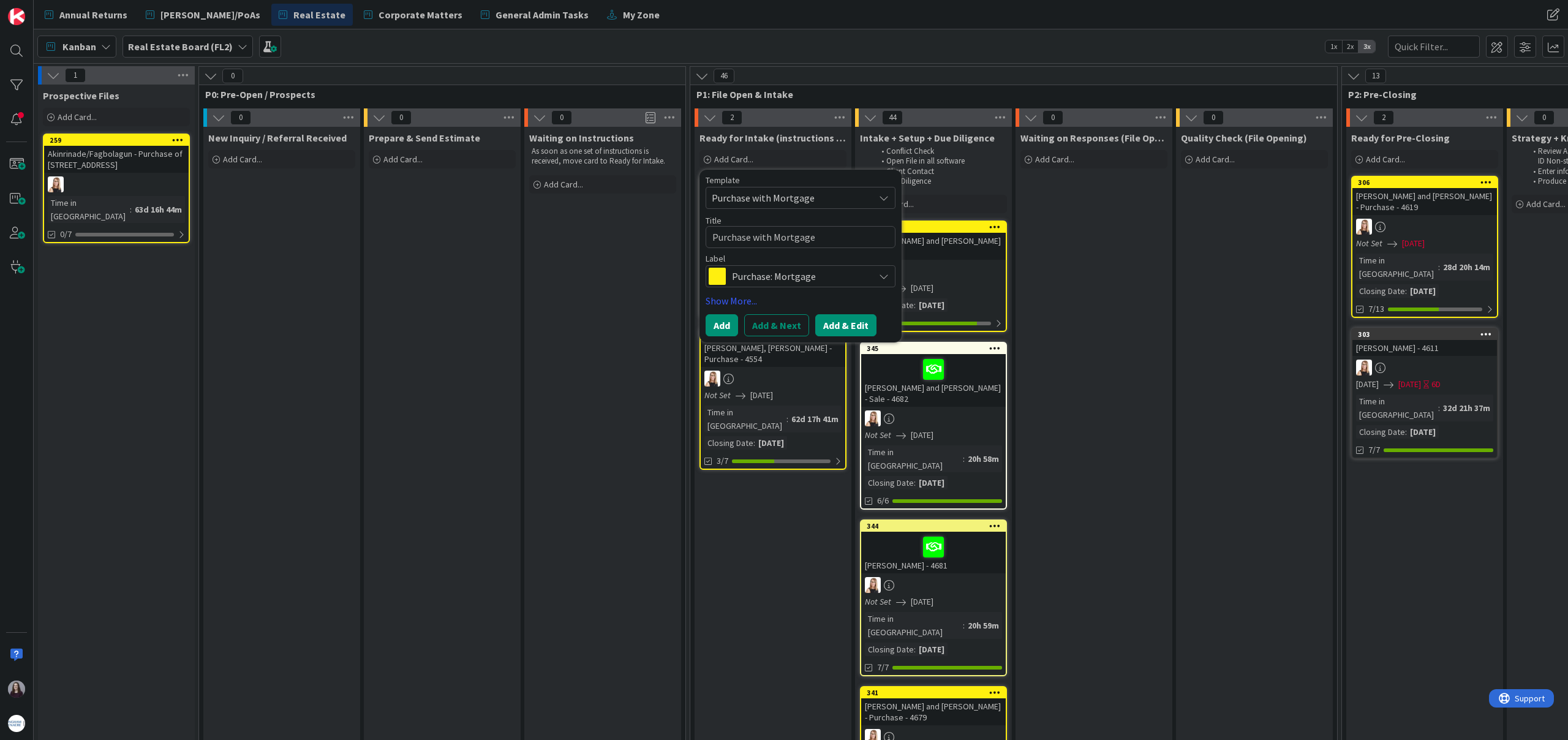
click at [848, 316] on button "Add & Edit" at bounding box center [847, 325] width 62 height 22
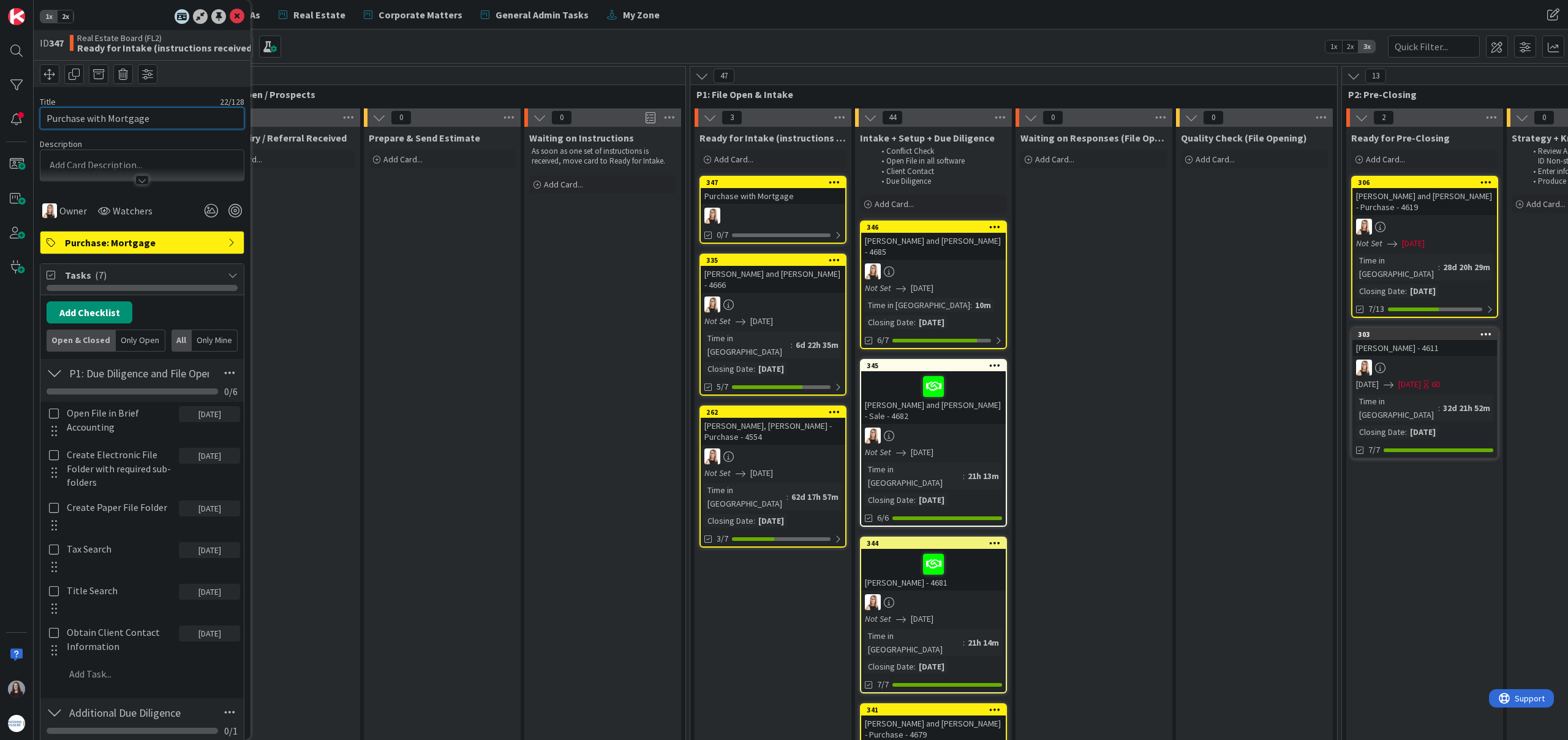
drag, startPoint x: 170, startPoint y: 120, endPoint x: 94, endPoint y: 124, distance: 76.1
click at [0, 114] on div "1x 2x ID 347 Real Estate Board (FL2) Ready for Intake (instructions received) T…" at bounding box center [16, 370] width 34 height 740
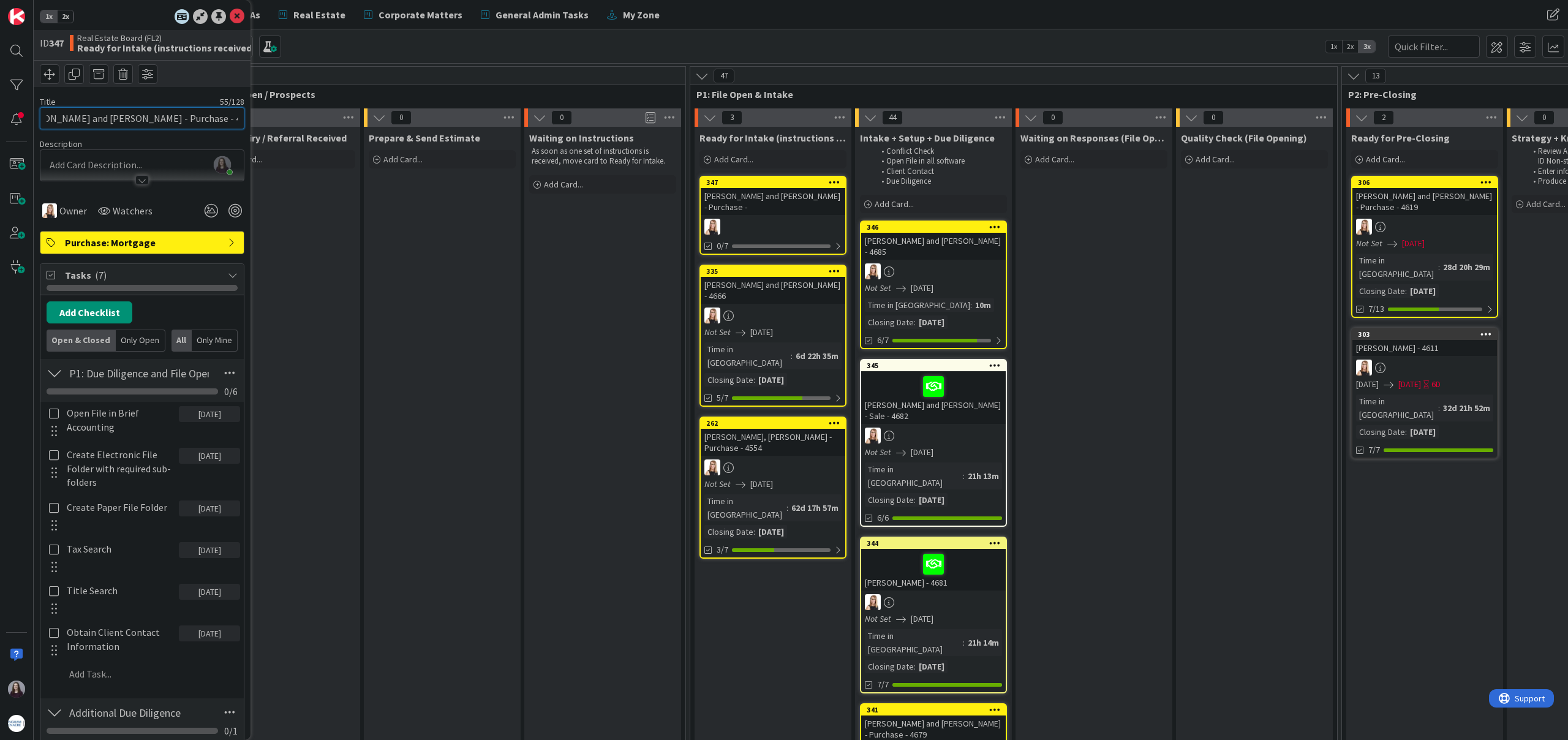
scroll to position [0, 39]
type input "[PERSON_NAME] and [PERSON_NAME] - Purchase - 4686"
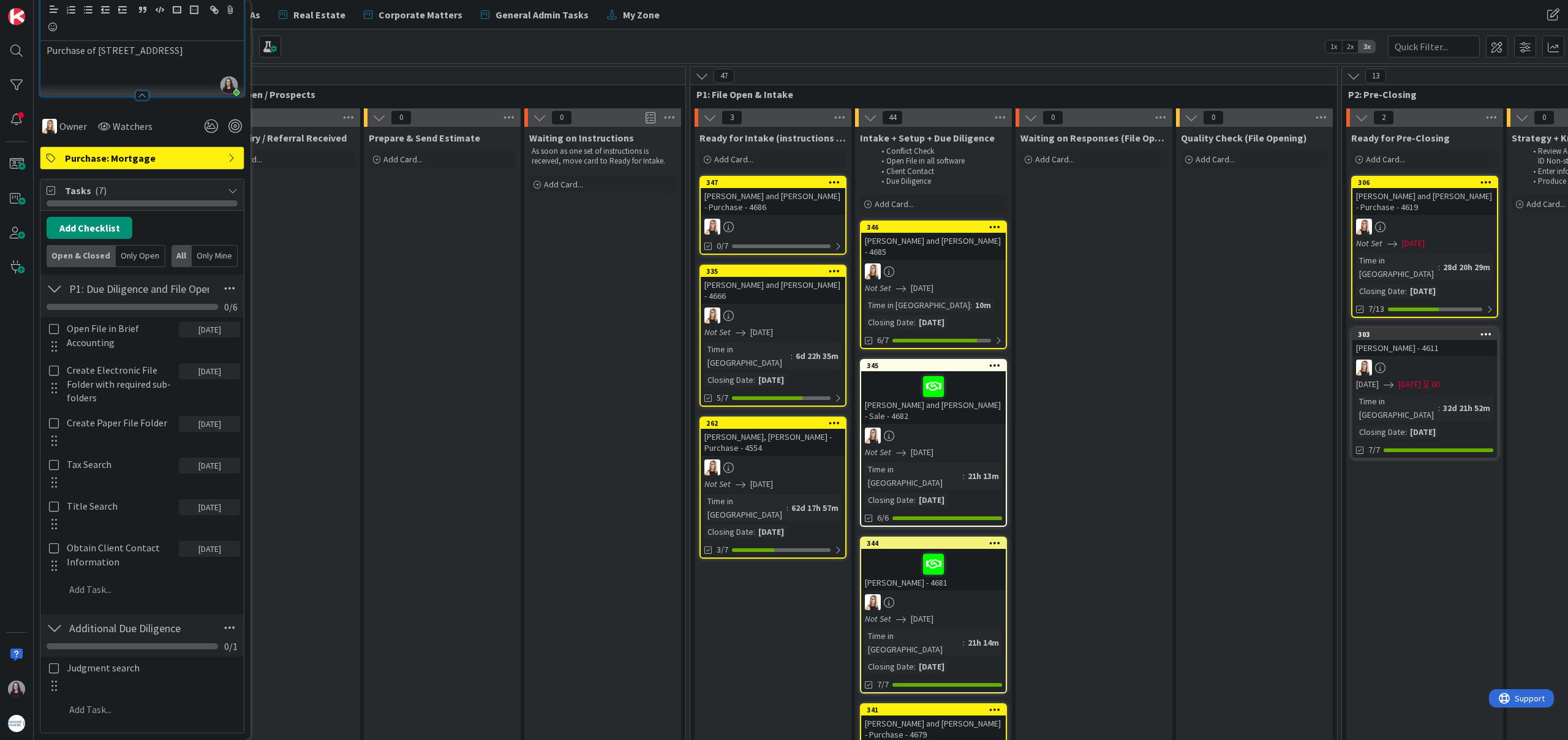
scroll to position [178, 0]
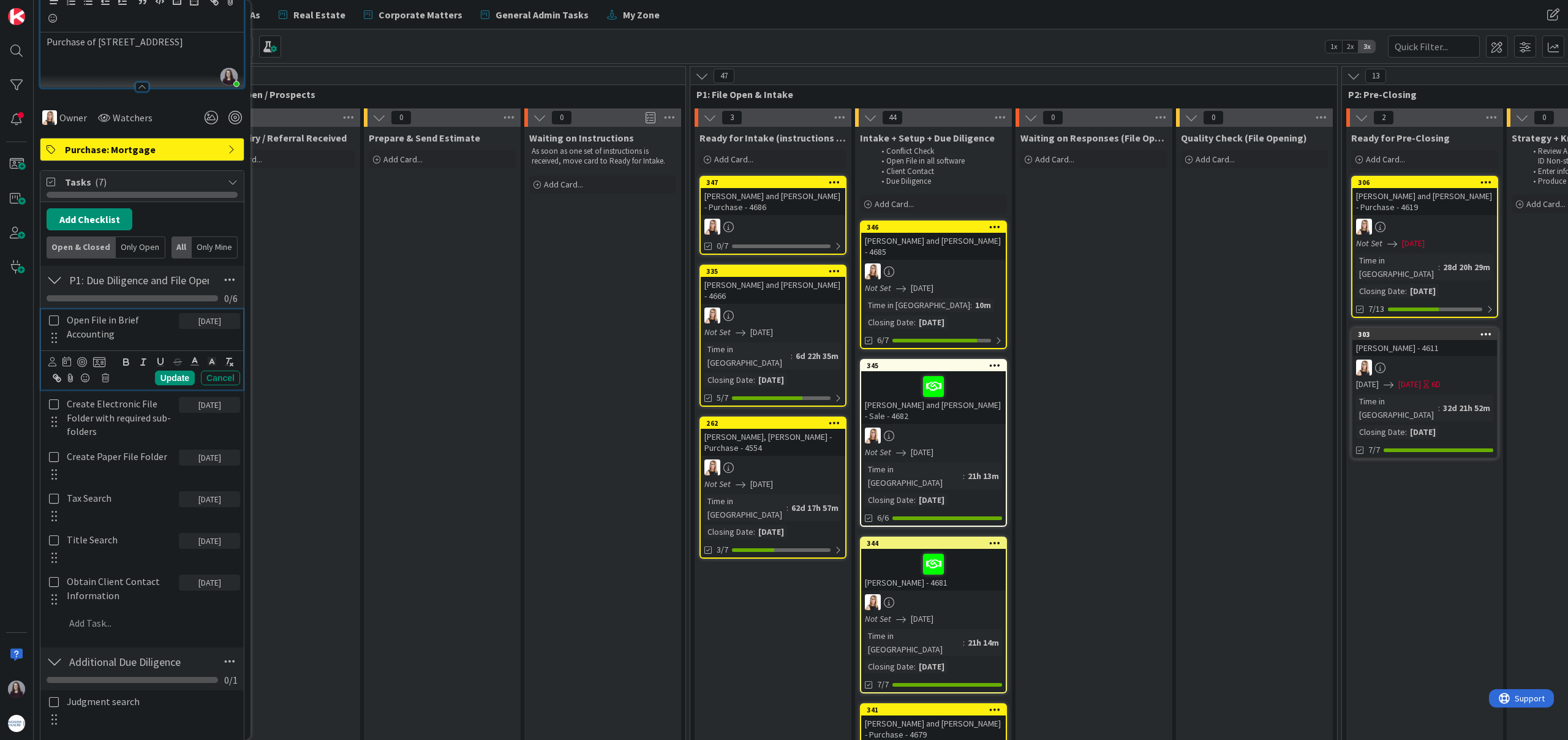
click at [58, 323] on icon at bounding box center [54, 320] width 15 height 11
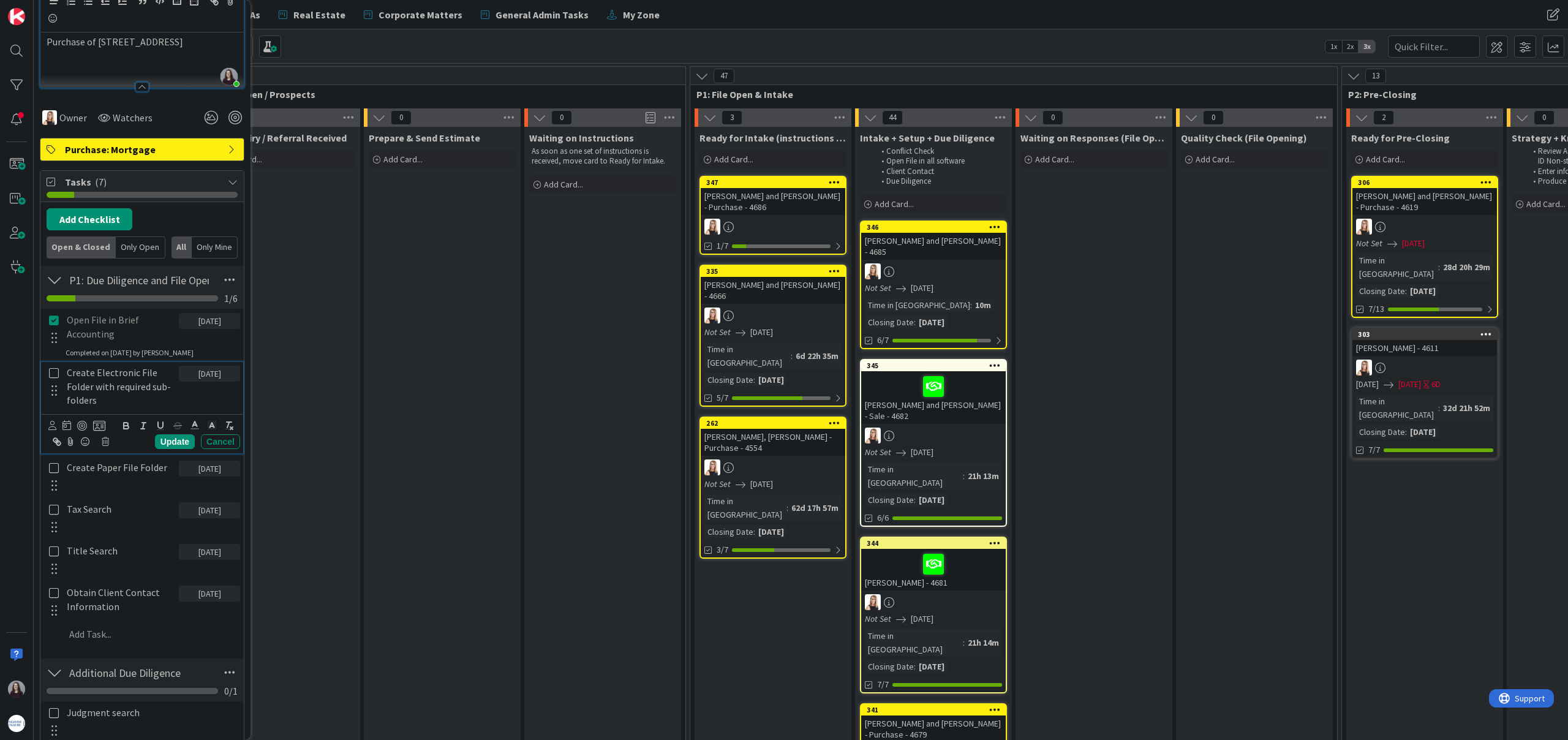
click at [54, 373] on icon at bounding box center [54, 373] width 15 height 11
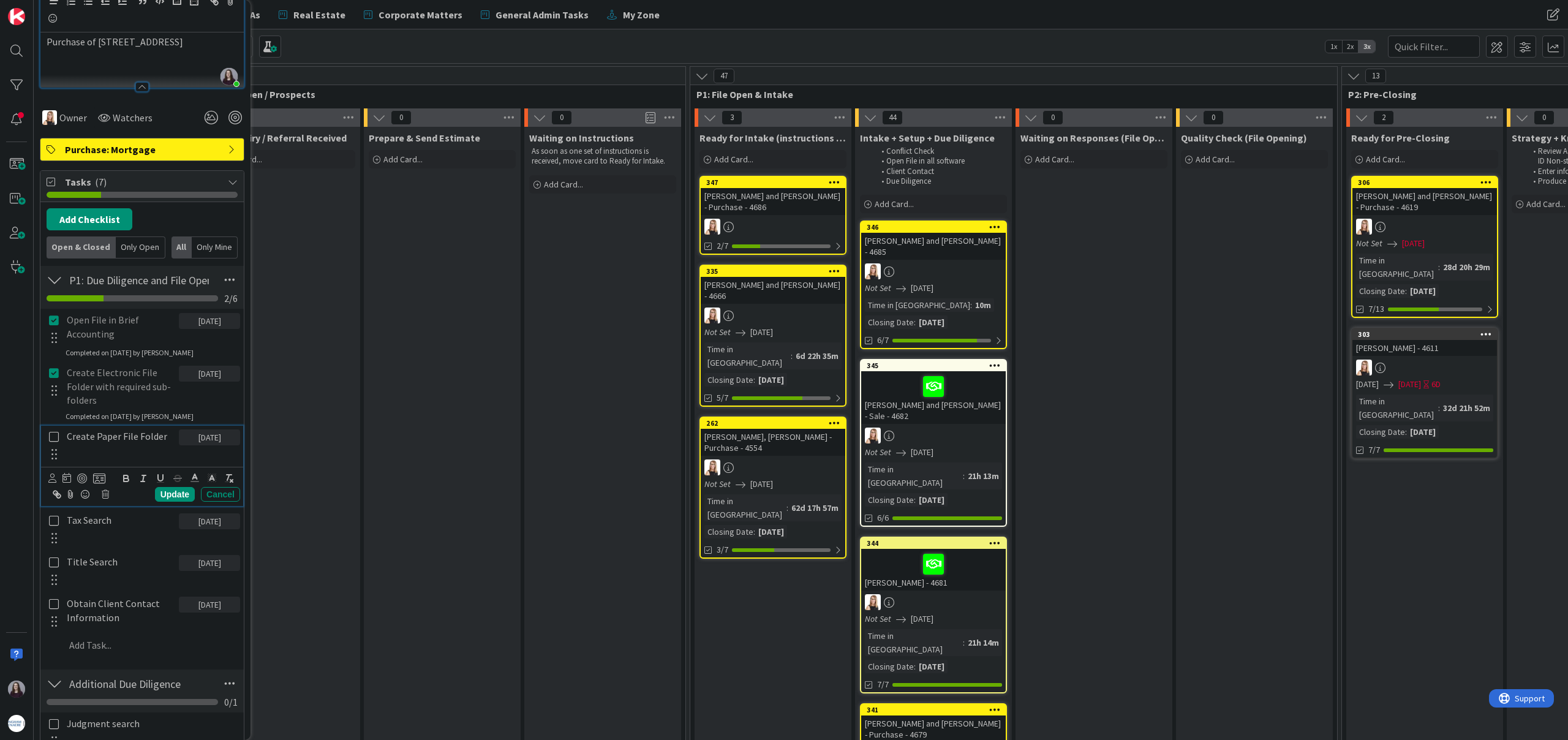
click at [56, 438] on icon at bounding box center [54, 436] width 15 height 11
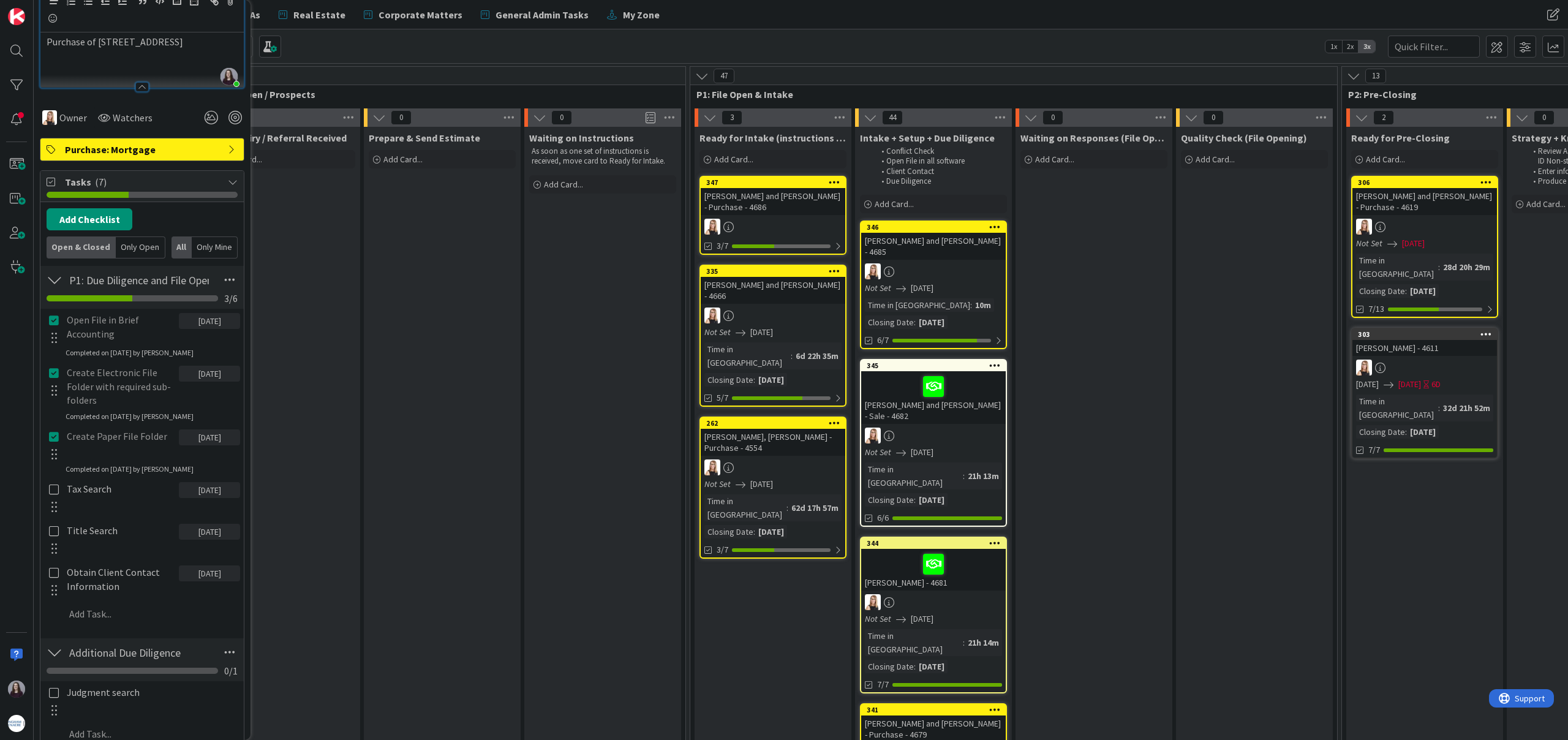
click at [56, 482] on div at bounding box center [54, 497] width 16 height 38
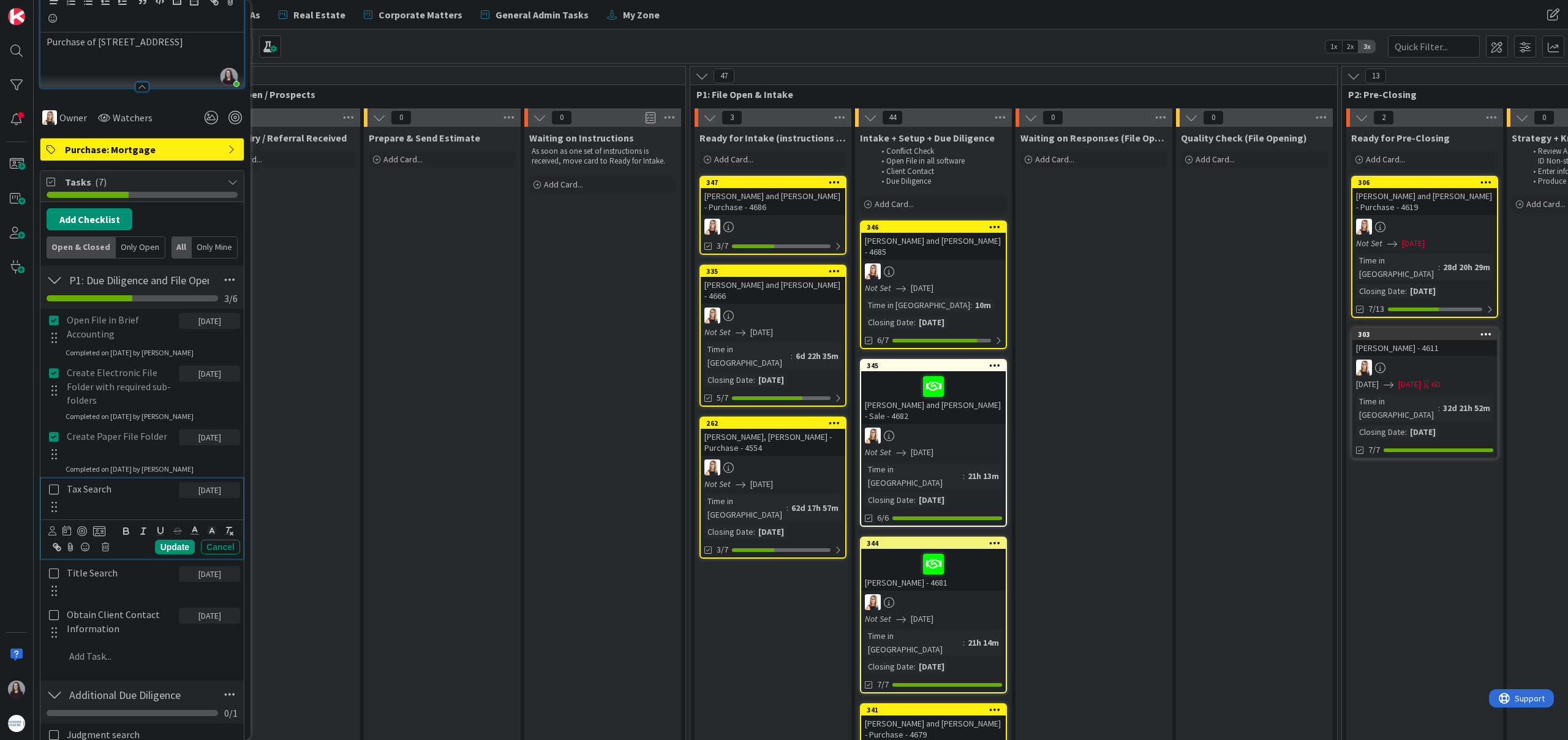
click at [57, 495] on icon at bounding box center [54, 489] width 15 height 11
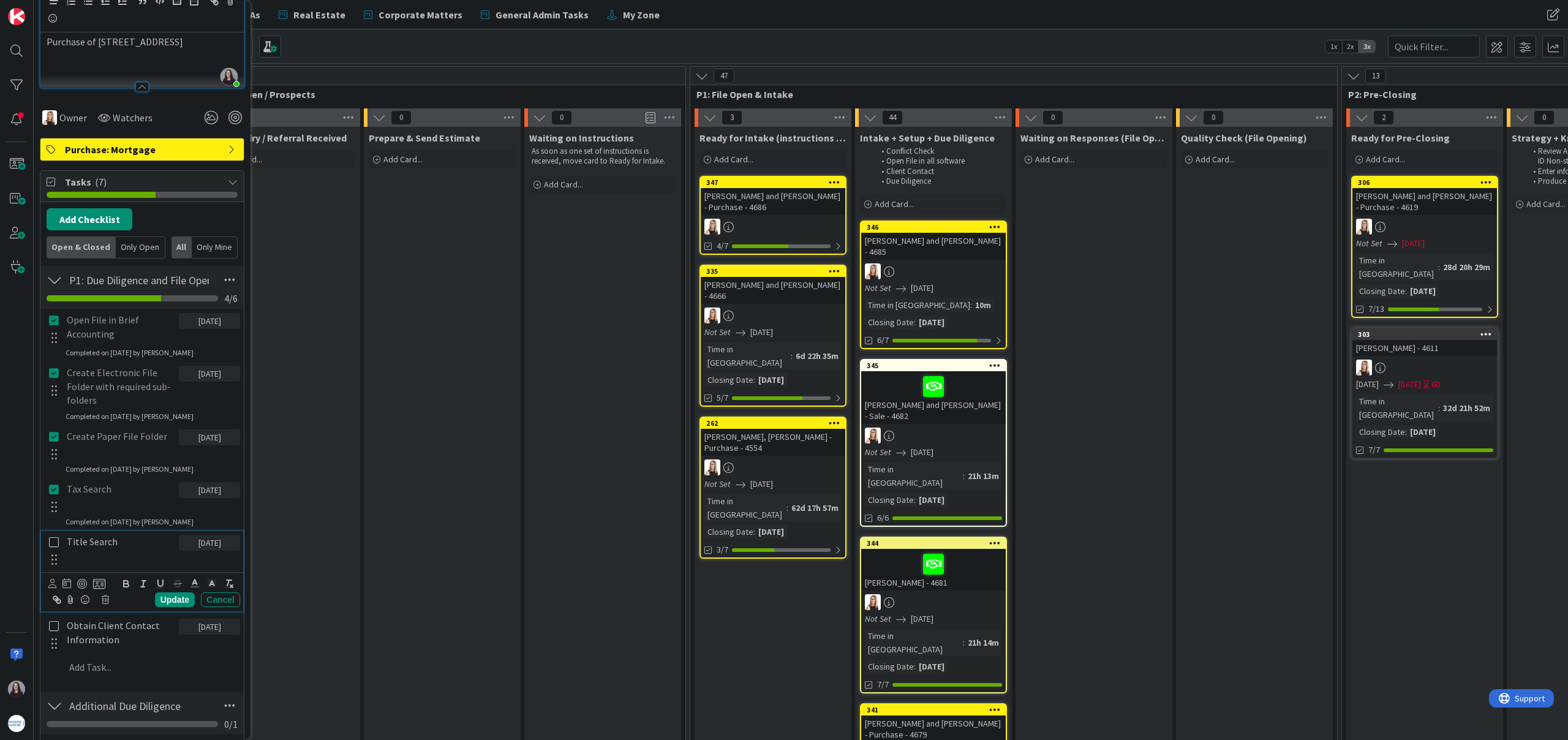
click at [55, 541] on icon at bounding box center [54, 541] width 15 height 11
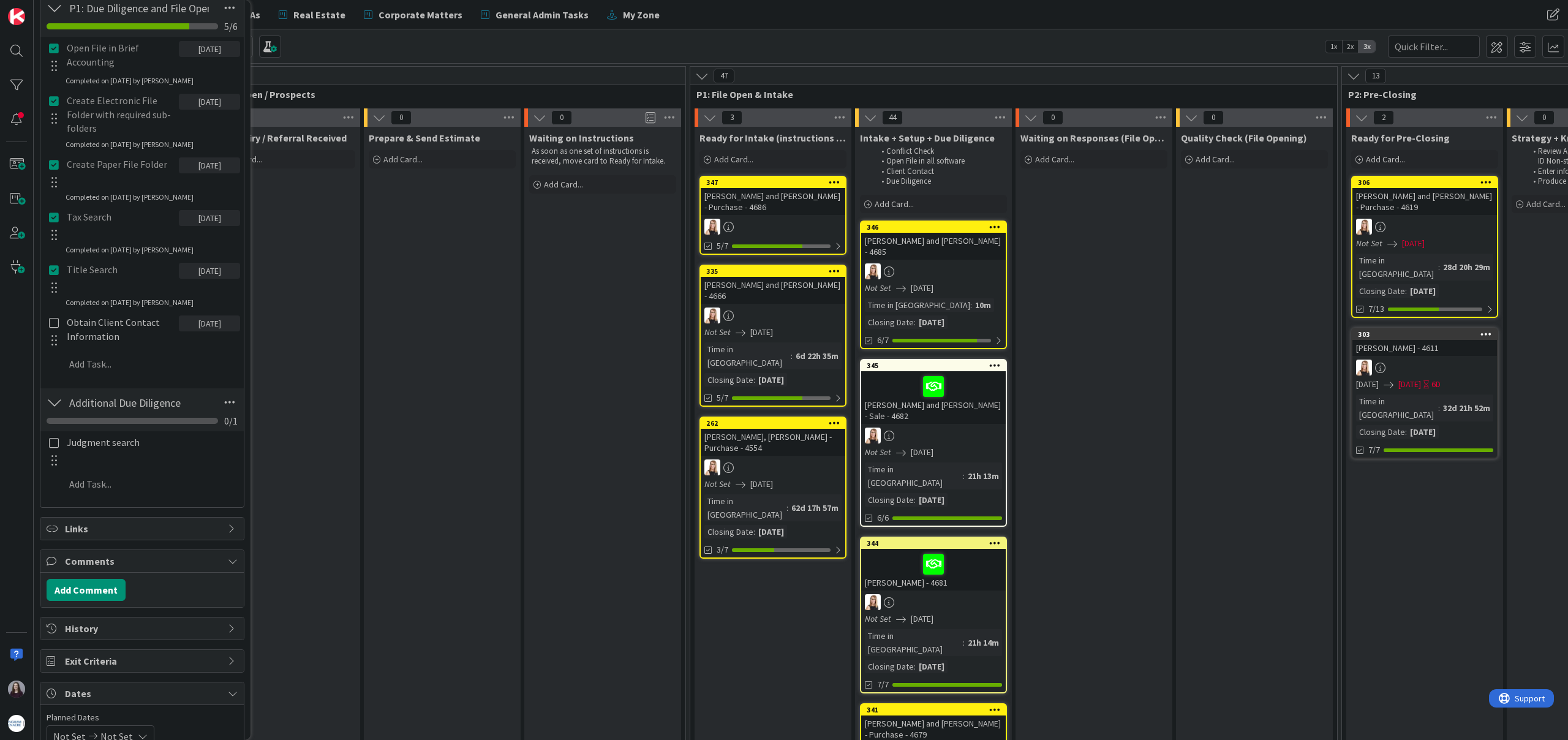
scroll to position [511, 0]
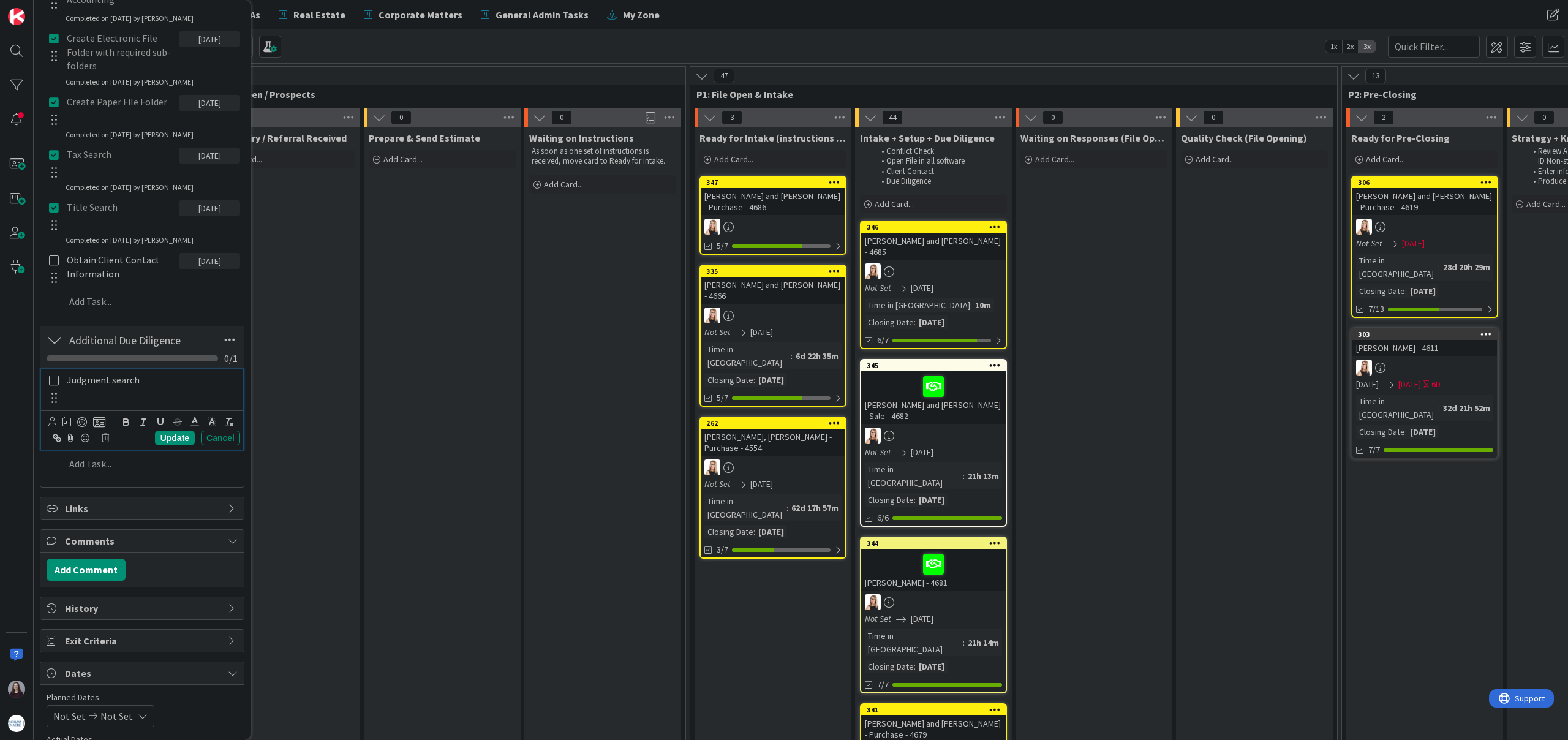
click at [55, 385] on icon at bounding box center [54, 380] width 15 height 11
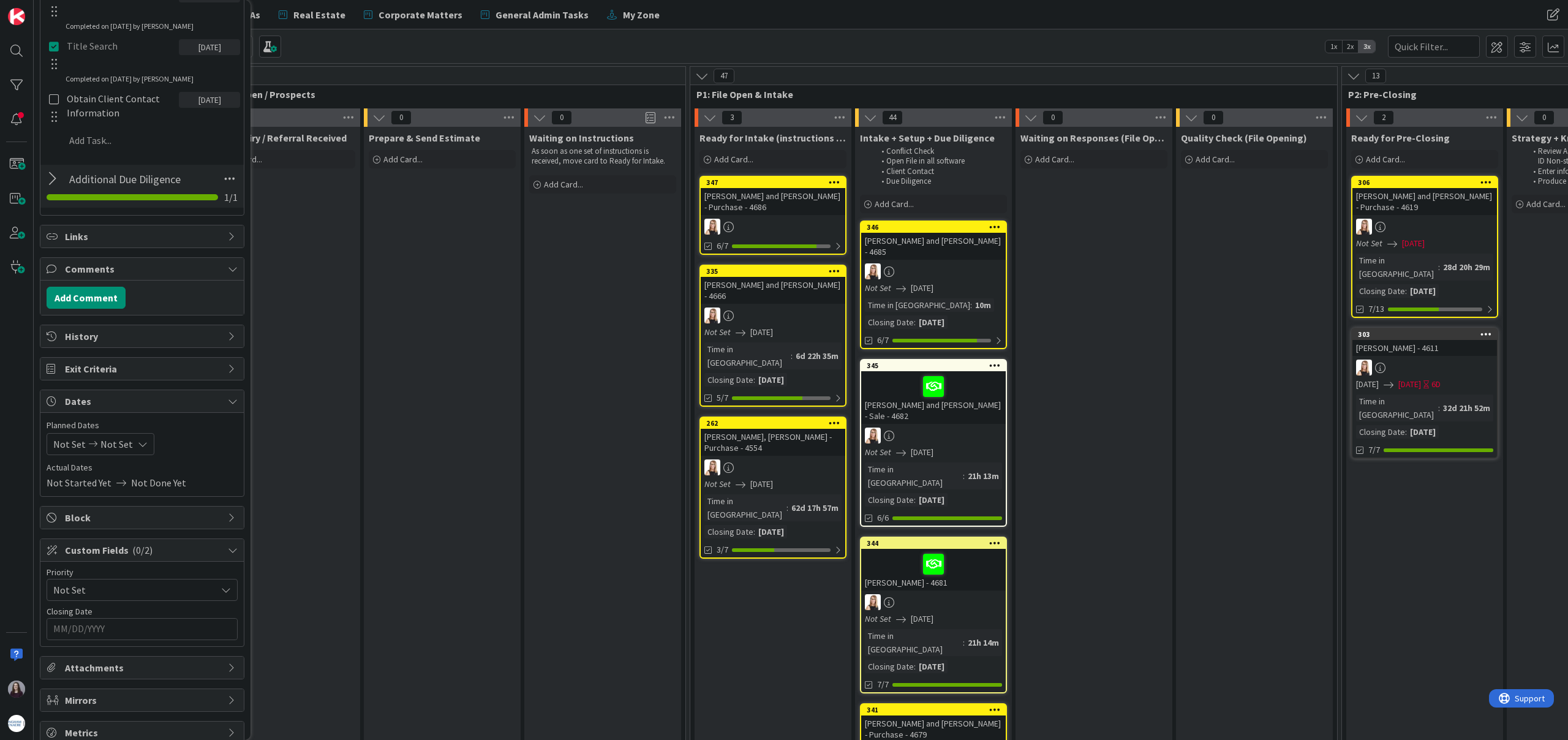
scroll to position [687, 0]
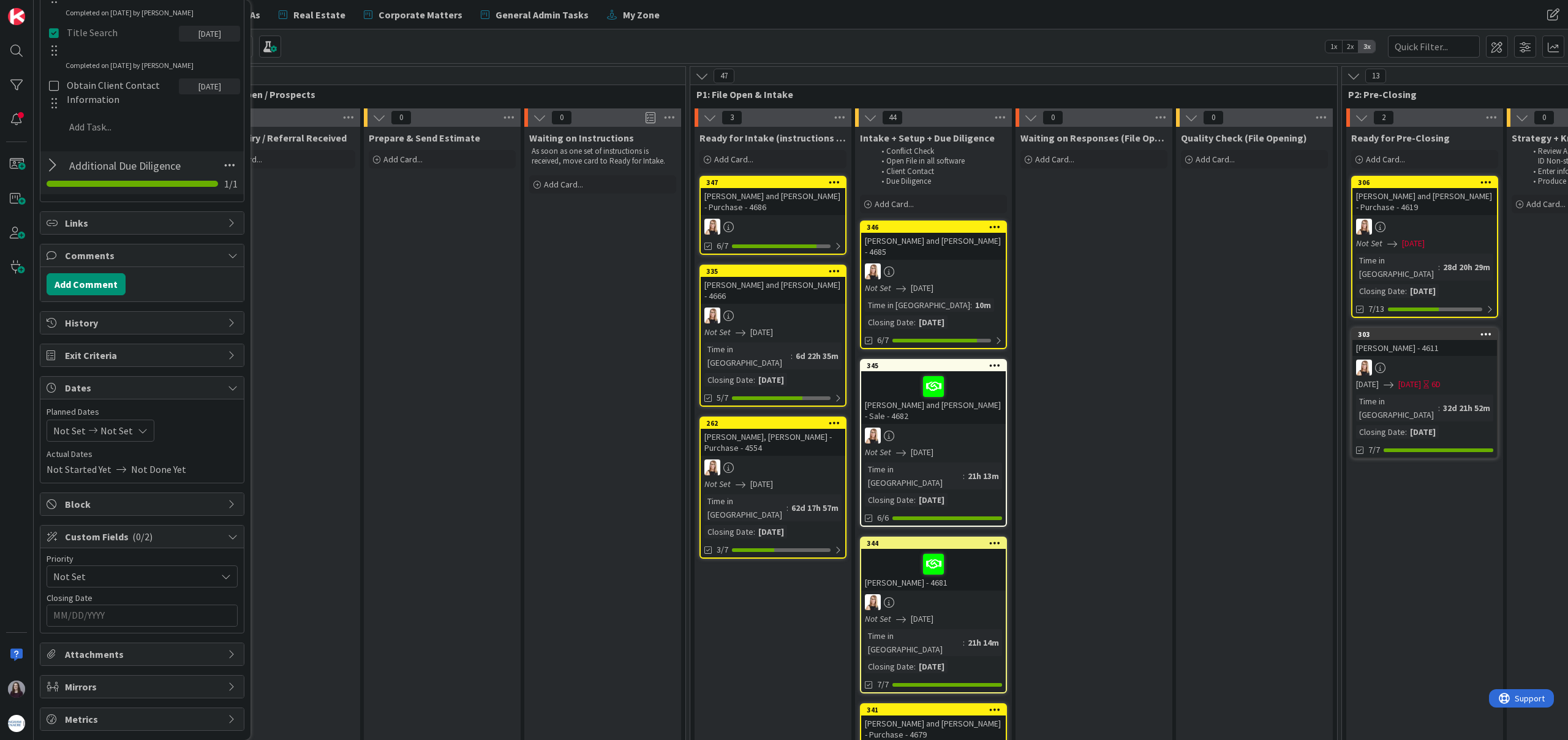
click at [138, 429] on icon at bounding box center [142, 430] width 10 height 10
click at [166, 584] on td "21" at bounding box center [168, 583] width 24 height 24
type input "[DATE]"
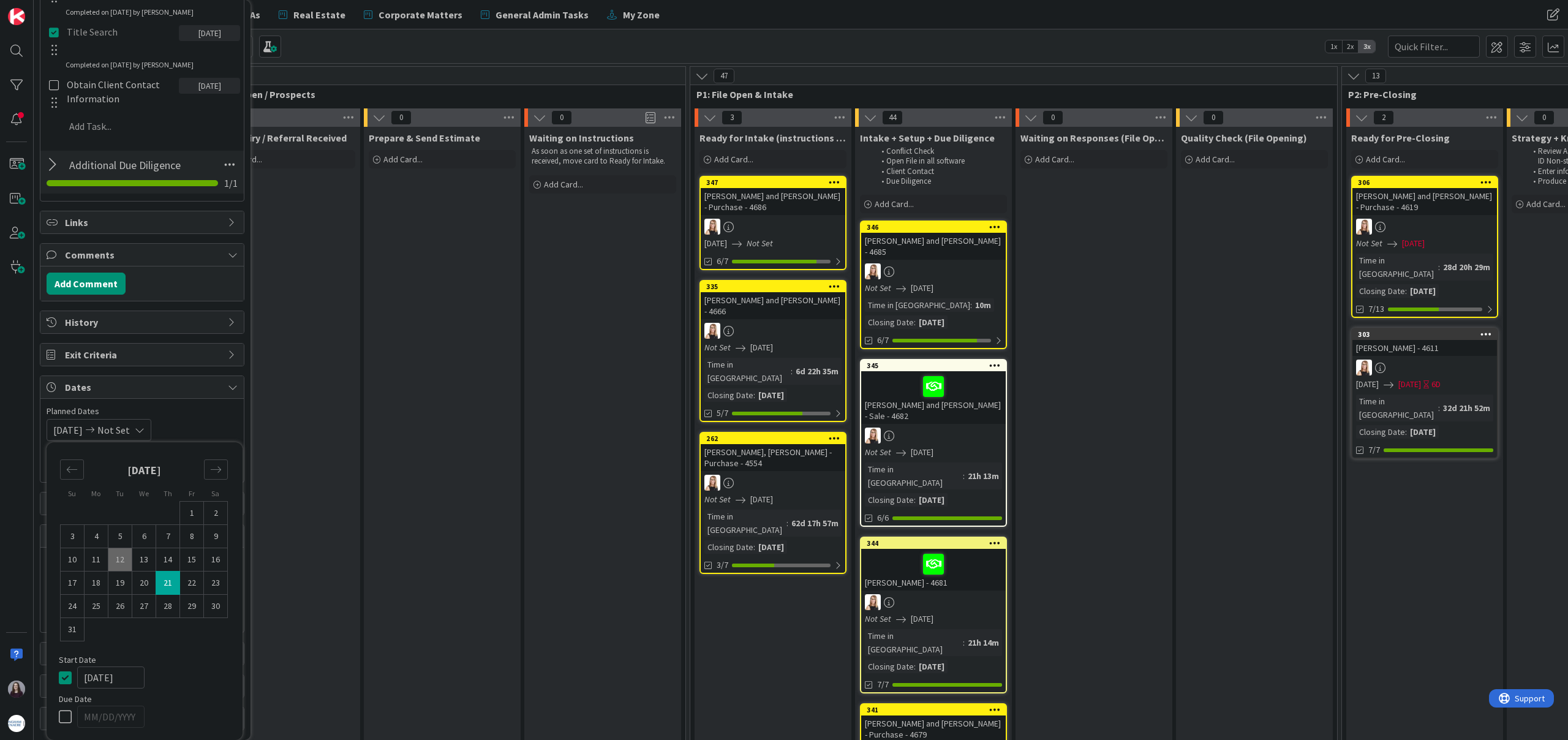
click at [68, 677] on icon at bounding box center [68, 677] width 18 height 15
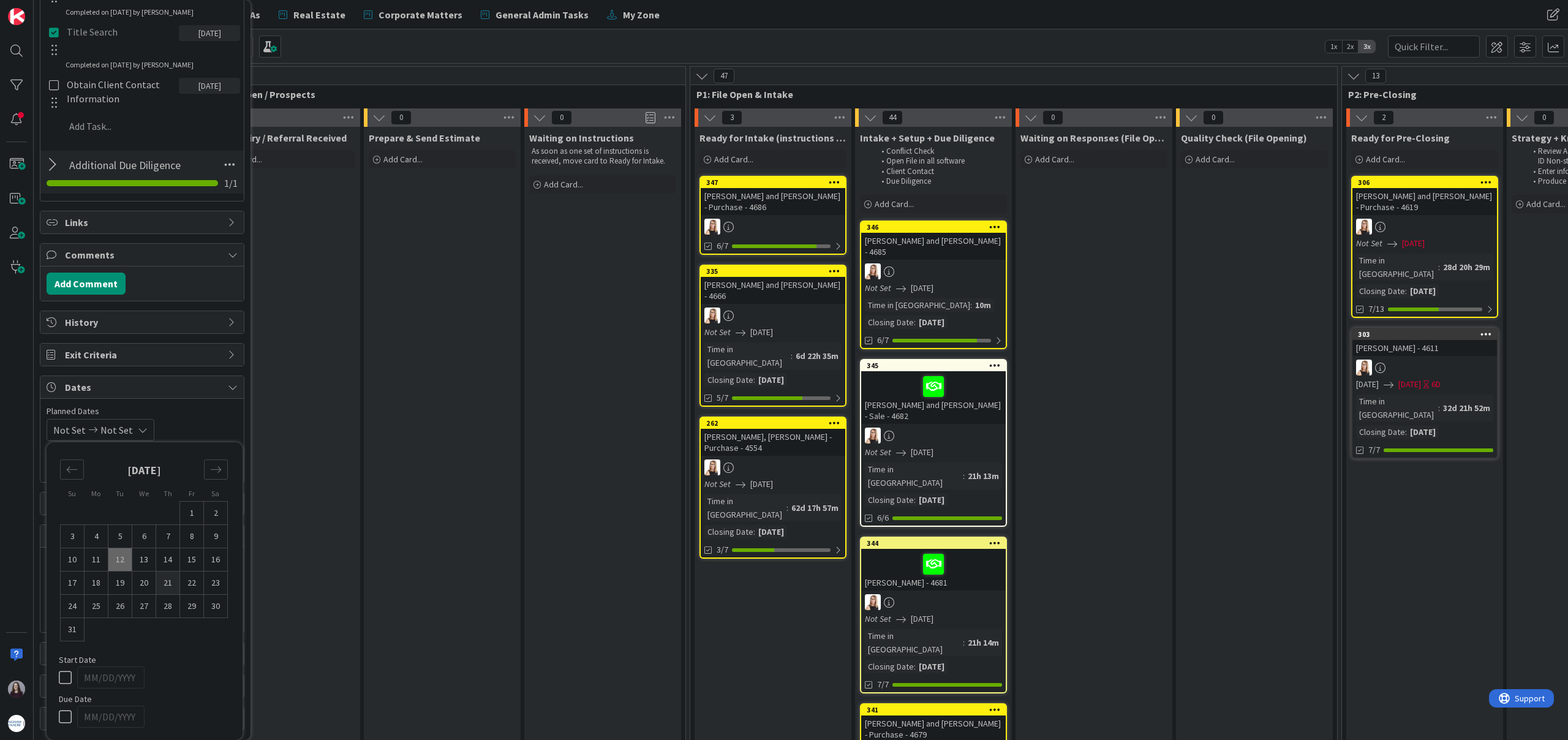
click at [166, 585] on td "21" at bounding box center [168, 583] width 24 height 24
type input "[DATE]"
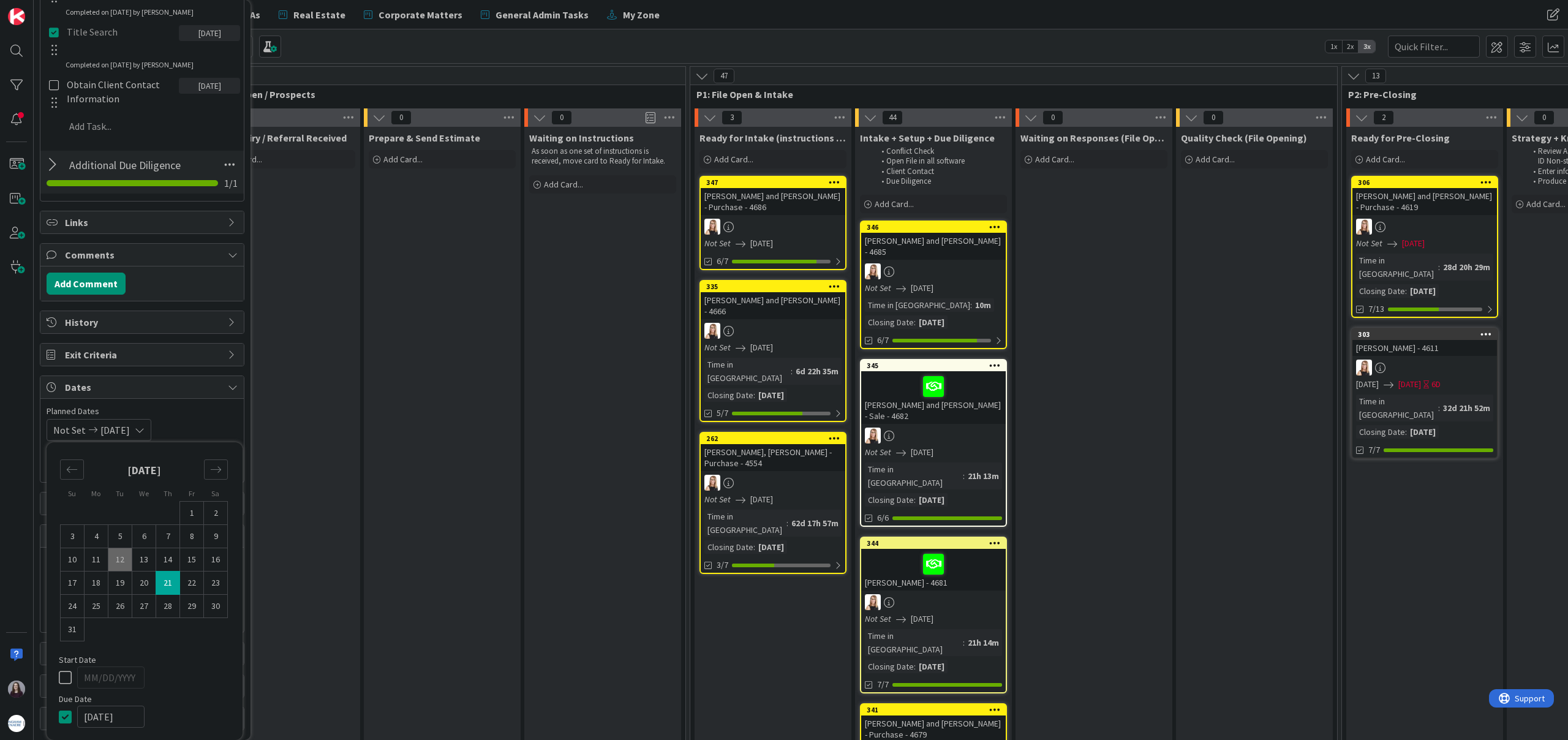
click at [186, 427] on div "Not Set [DATE] Su Mo Tu We Th Fr Sa [DATE] 1 2 3 4 5 6 7 8 9 10 11 12 13 14 15 …" at bounding box center [142, 430] width 191 height 22
click at [172, 618] on input "MM/DD/YYYY" at bounding box center [142, 615] width 178 height 21
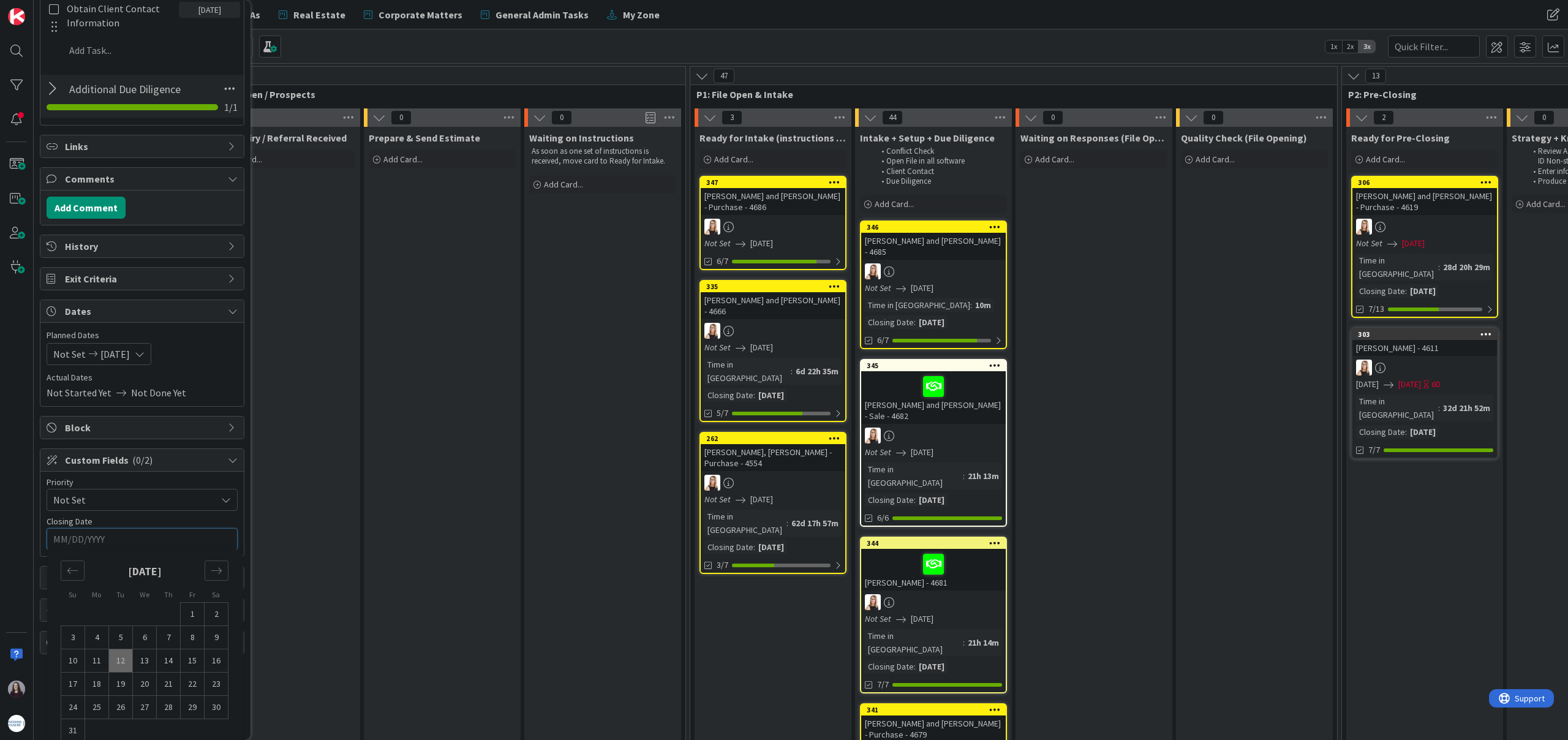
scroll to position [780, 0]
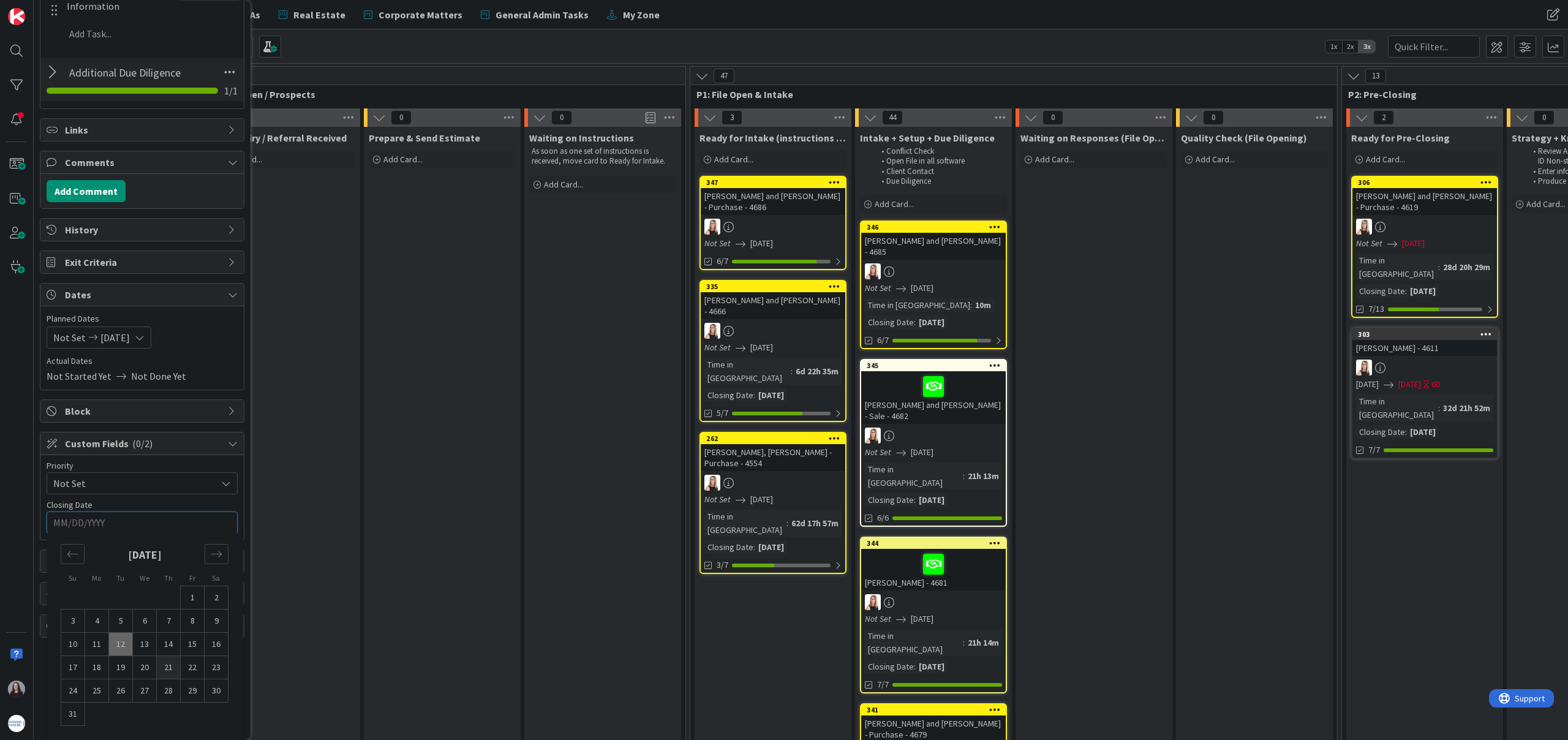
click at [169, 672] on td "21" at bounding box center [169, 667] width 24 height 24
type input "[DATE]"
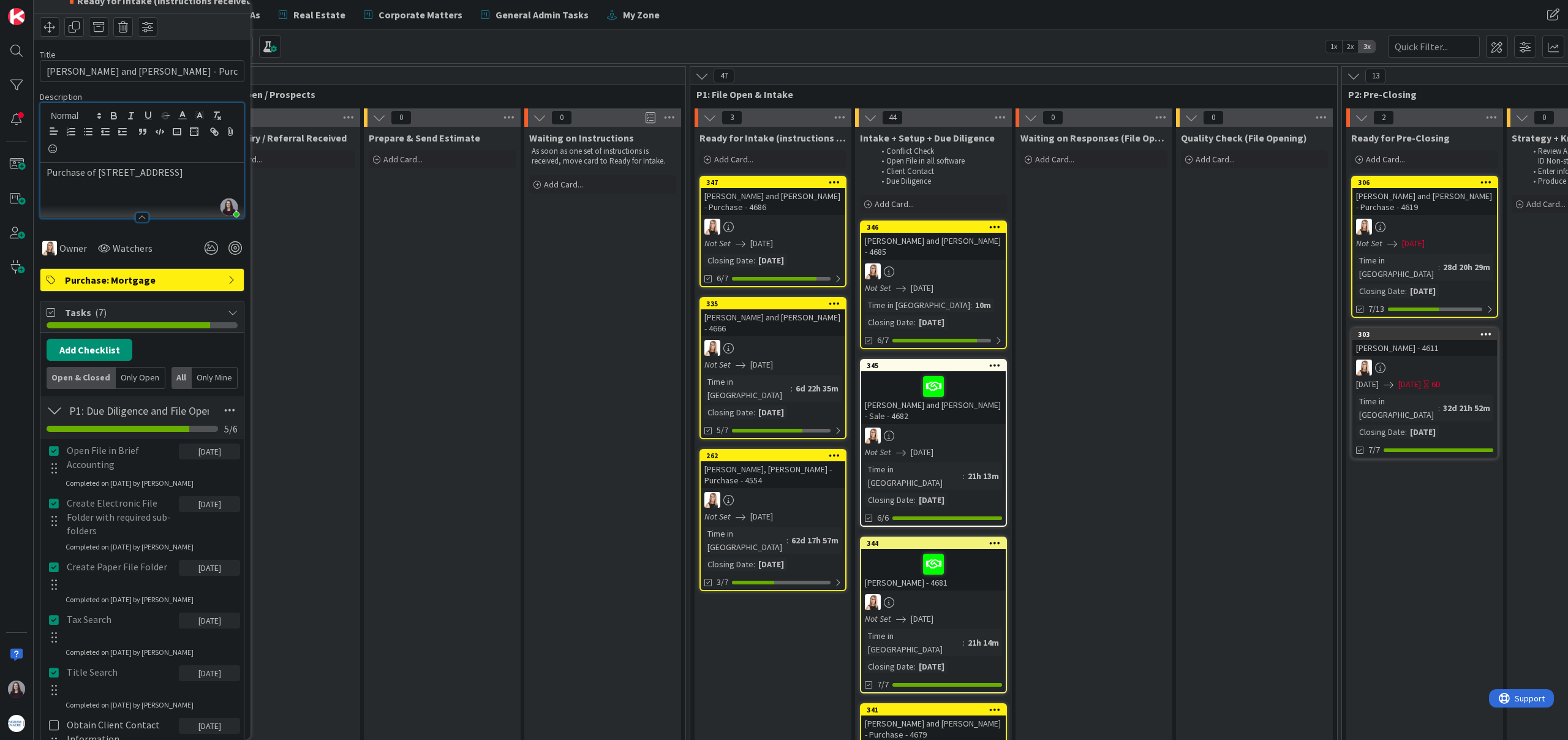
scroll to position [0, 0]
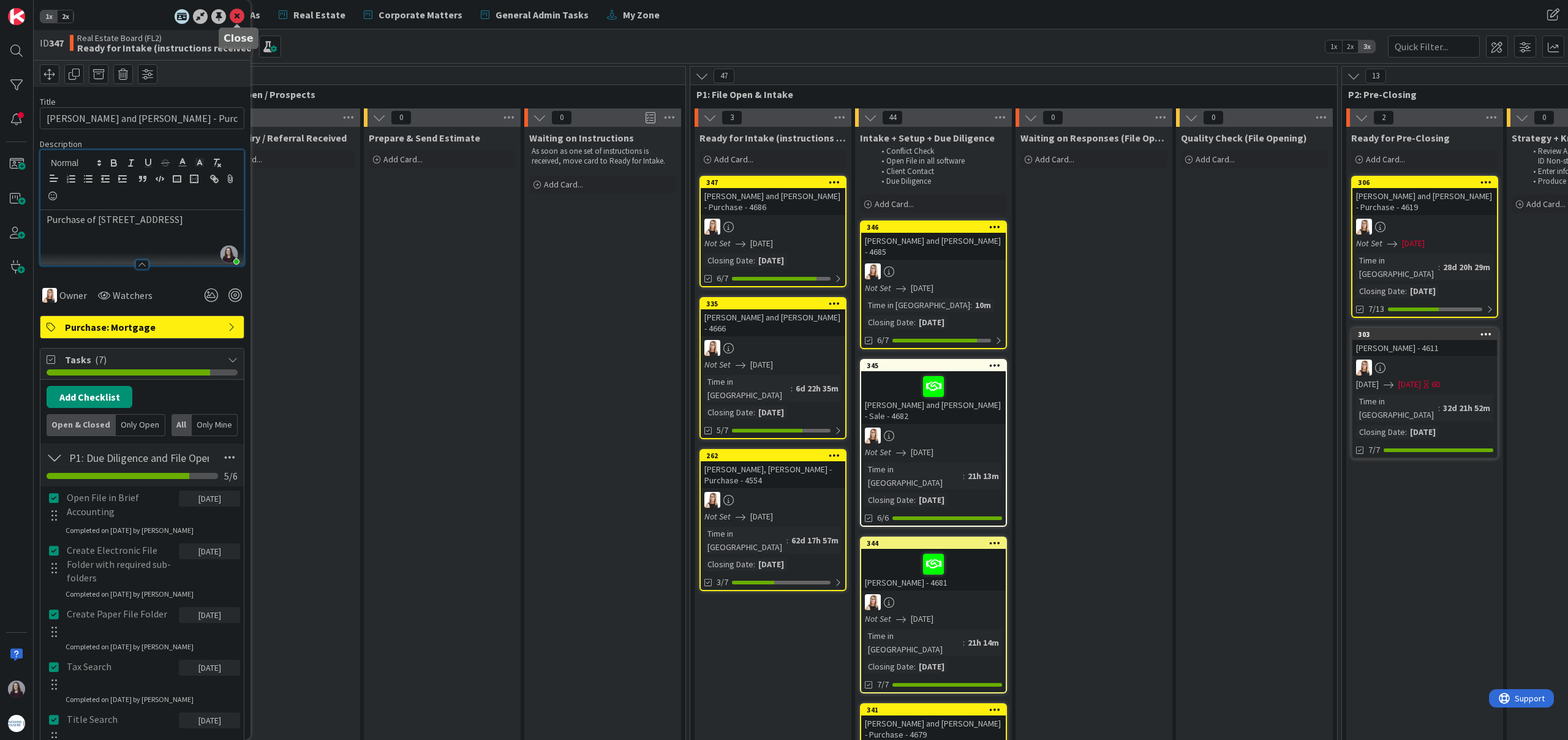
click at [235, 18] on icon at bounding box center [237, 16] width 15 height 15
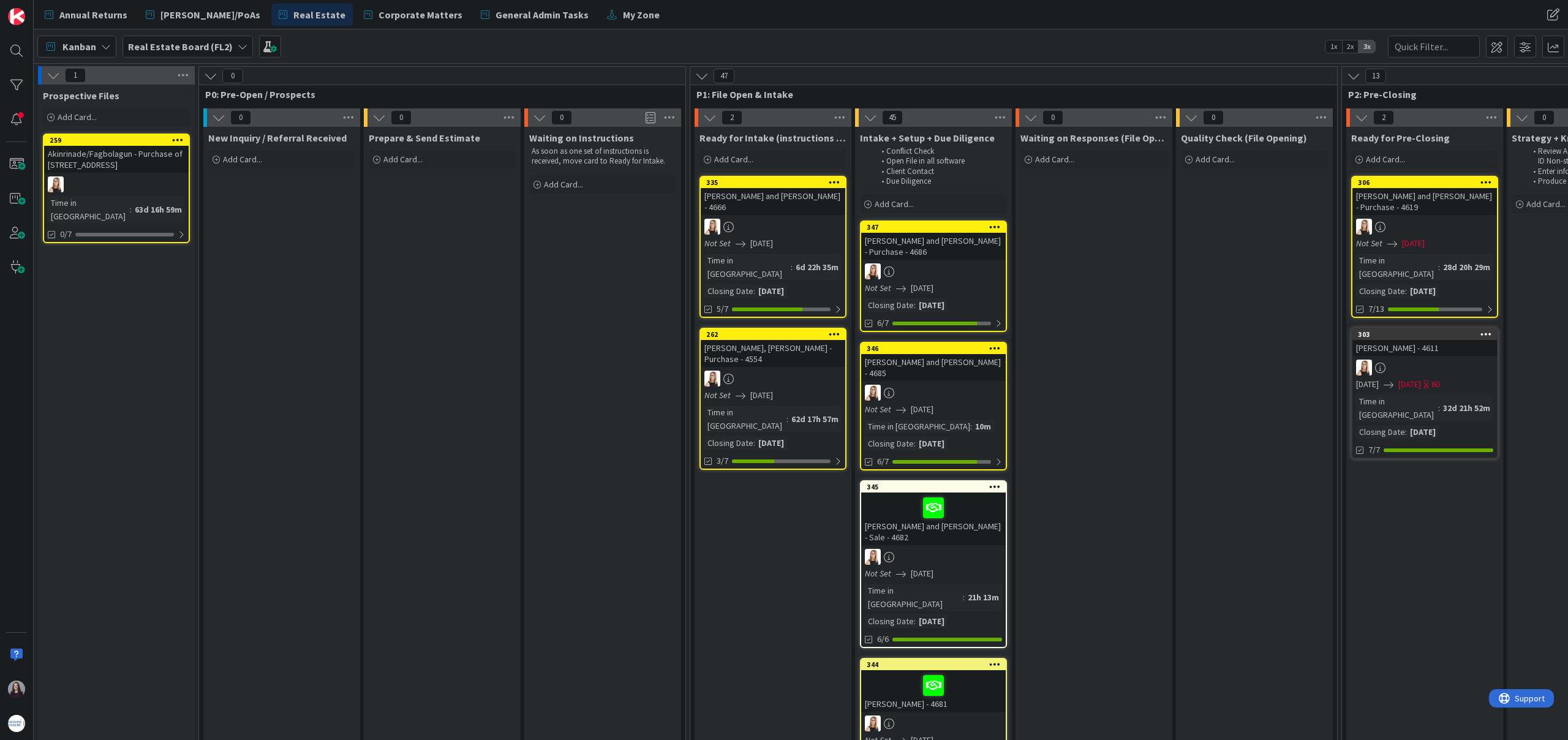
drag, startPoint x: 782, startPoint y: 178, endPoint x: 784, endPoint y: 27, distance: 151.0
